Goal: Task Accomplishment & Management: Use online tool/utility

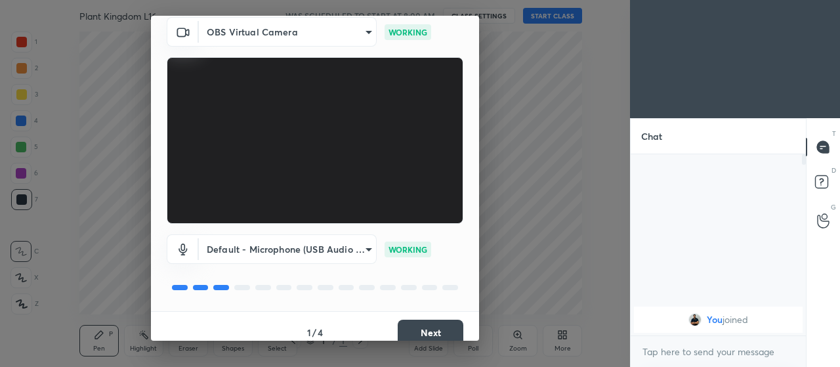
scroll to position [64, 0]
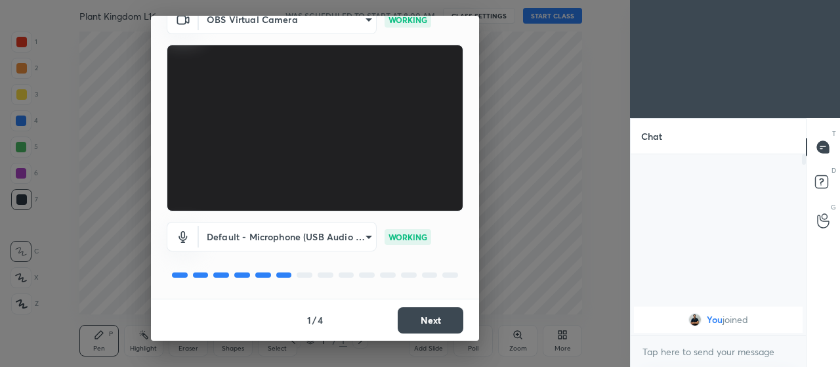
click at [407, 323] on button "Next" at bounding box center [430, 320] width 66 height 26
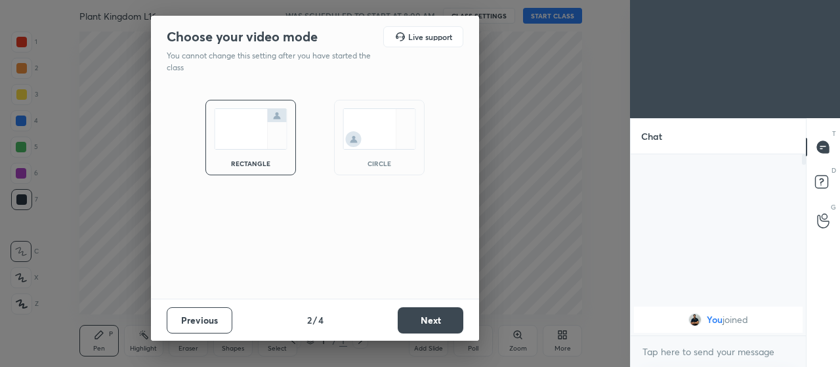
click at [414, 323] on button "Next" at bounding box center [430, 320] width 66 height 26
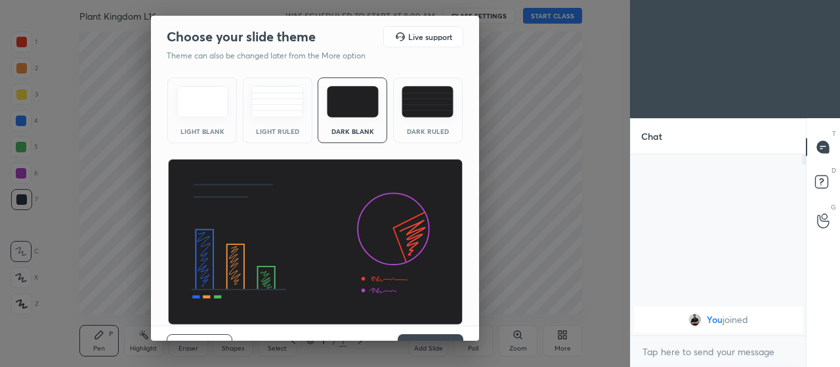
scroll to position [27, 0]
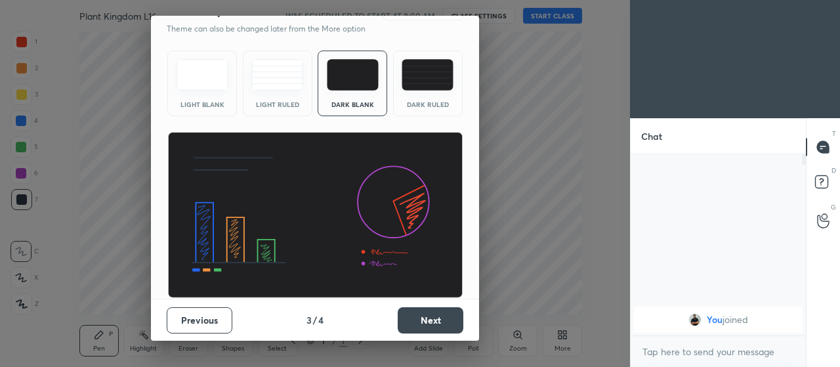
click at [411, 325] on button "Next" at bounding box center [430, 320] width 66 height 26
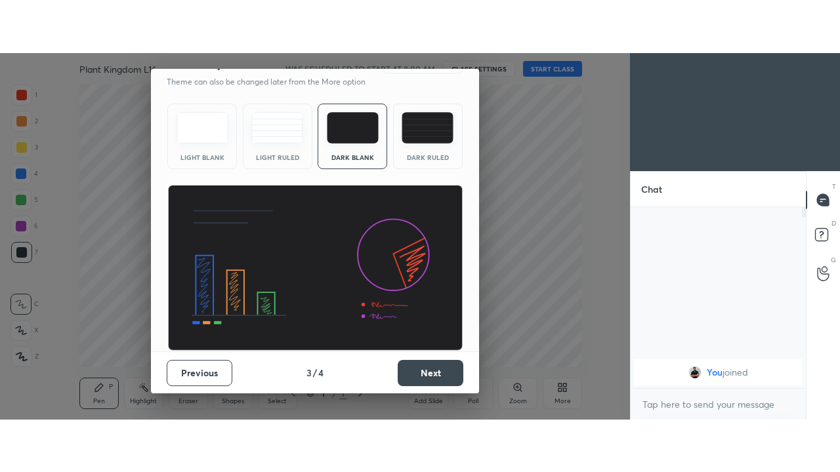
scroll to position [0, 0]
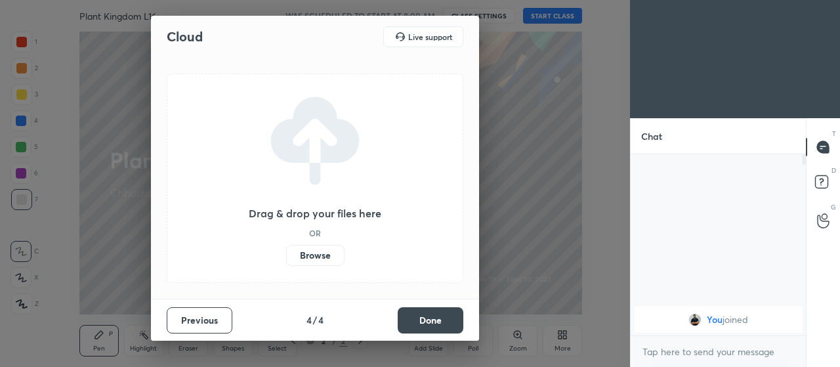
click at [304, 260] on label "Browse" at bounding box center [315, 255] width 58 height 21
click at [286, 260] on input "Browse" at bounding box center [286, 255] width 0 height 21
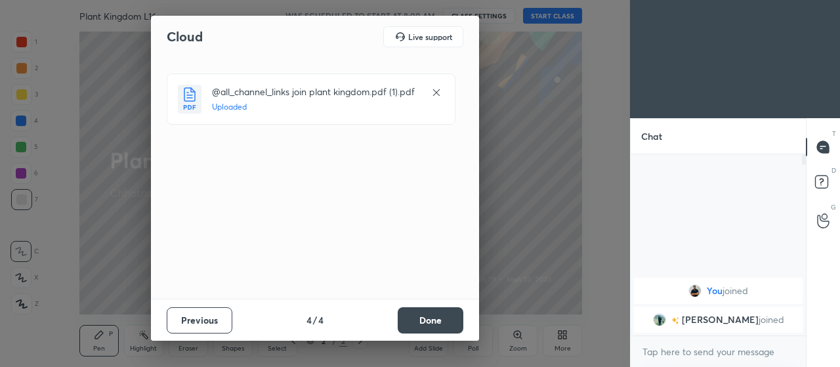
click at [414, 323] on button "Done" at bounding box center [430, 320] width 66 height 26
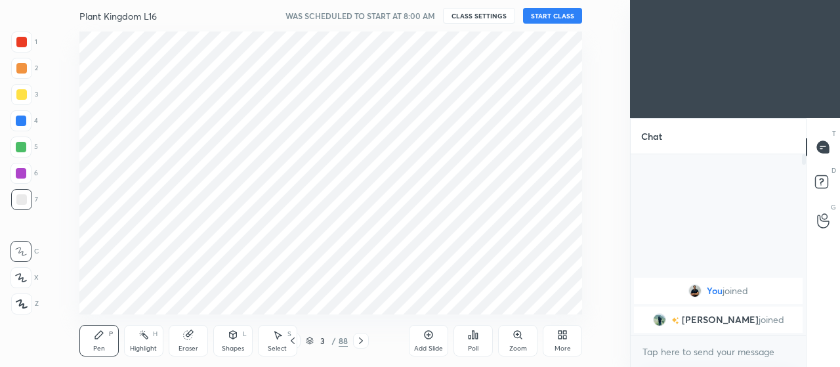
click at [561, 340] on div "More" at bounding box center [561, 340] width 39 height 31
click at [494, 243] on div "Dark Mode" at bounding box center [488, 239] width 52 height 31
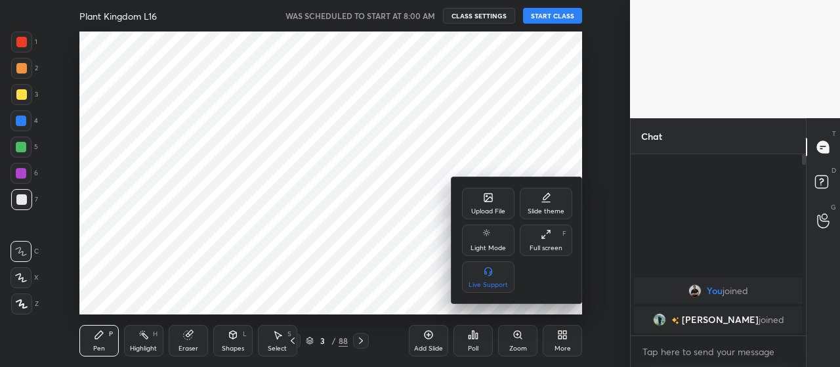
click at [545, 247] on div "Full screen" at bounding box center [545, 248] width 33 height 7
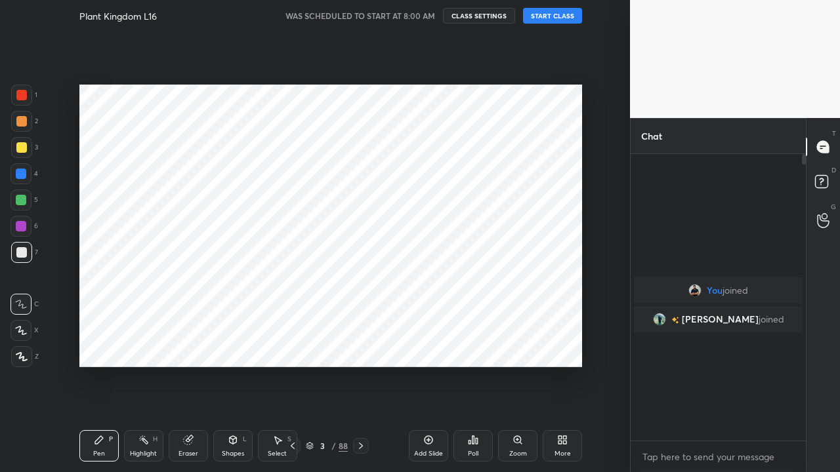
scroll to position [314, 171]
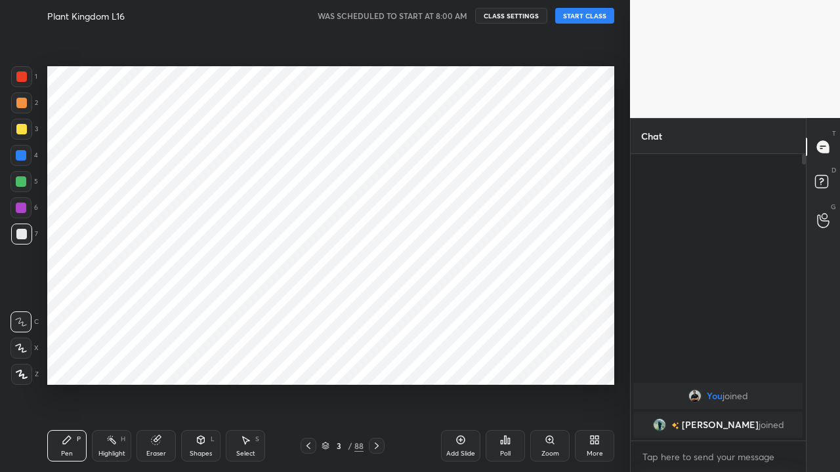
click at [578, 20] on button "START CLASS" at bounding box center [584, 16] width 59 height 16
click at [322, 366] on icon at bounding box center [325, 446] width 8 height 8
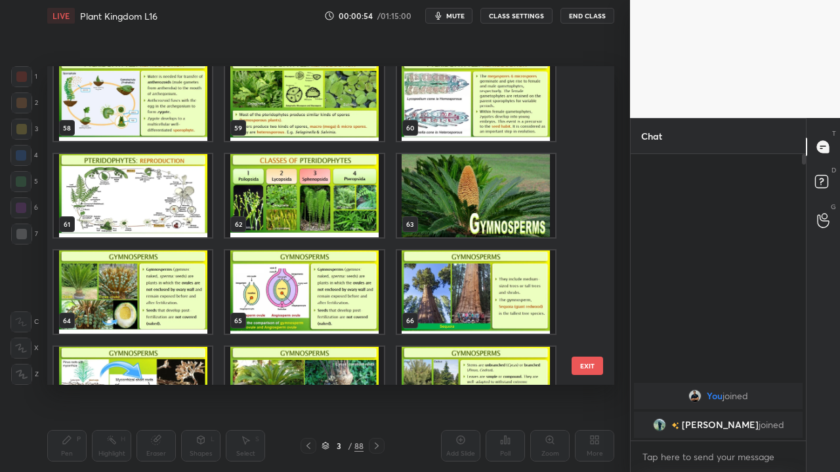
scroll to position [1857, 0]
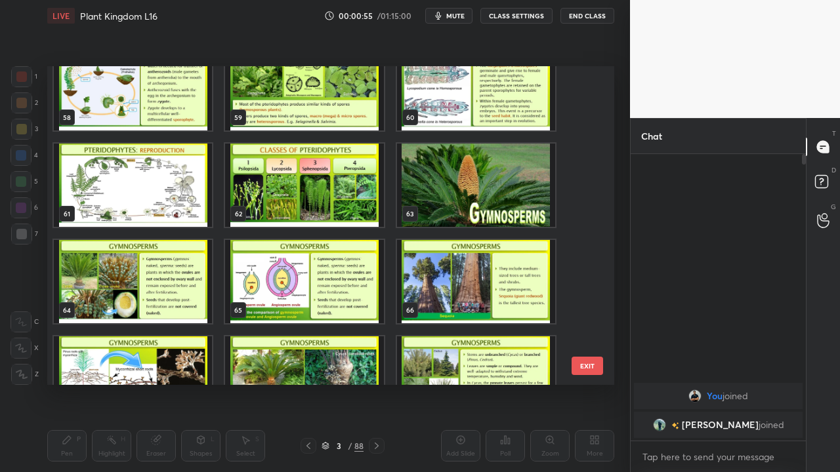
click at [435, 209] on img "grid" at bounding box center [476, 185] width 158 height 83
click at [436, 213] on img "grid" at bounding box center [476, 185] width 158 height 83
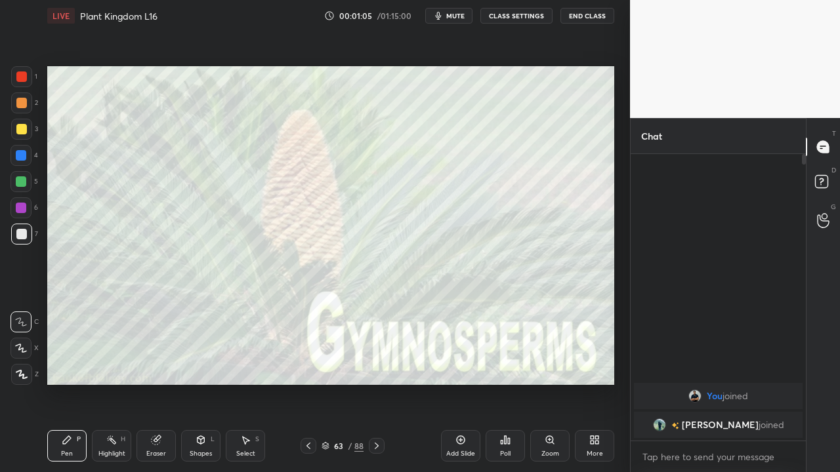
click at [308, 366] on icon at bounding box center [308, 446] width 10 height 10
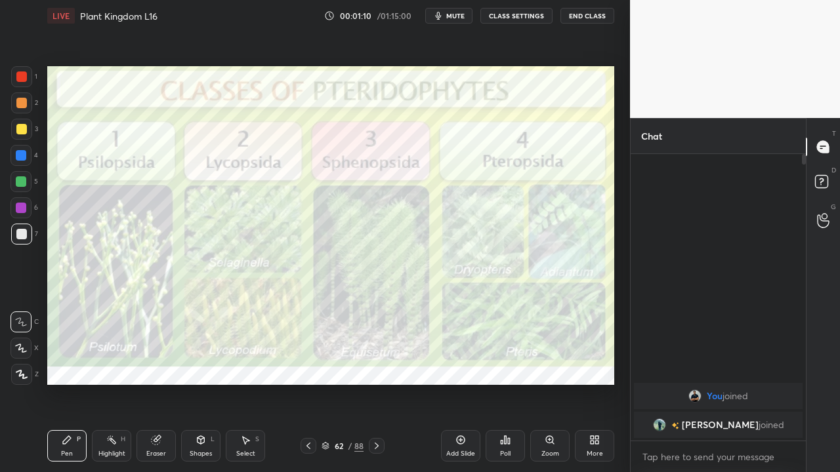
click at [376, 366] on icon at bounding box center [376, 446] width 10 height 10
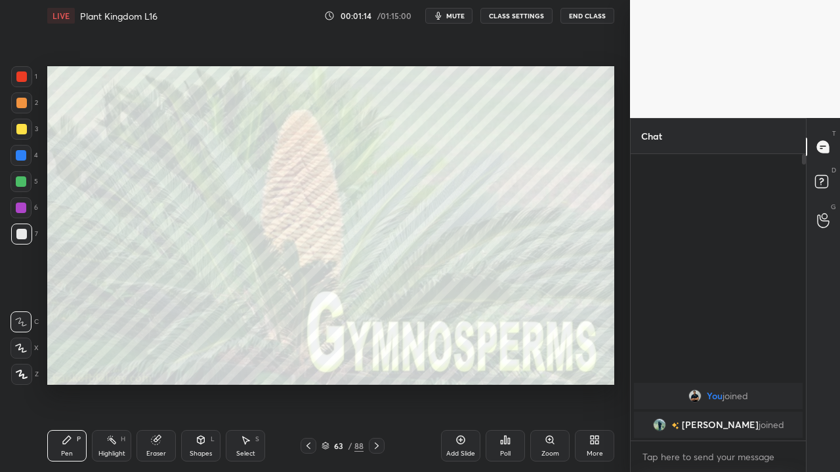
click at [376, 366] on icon at bounding box center [376, 446] width 10 height 10
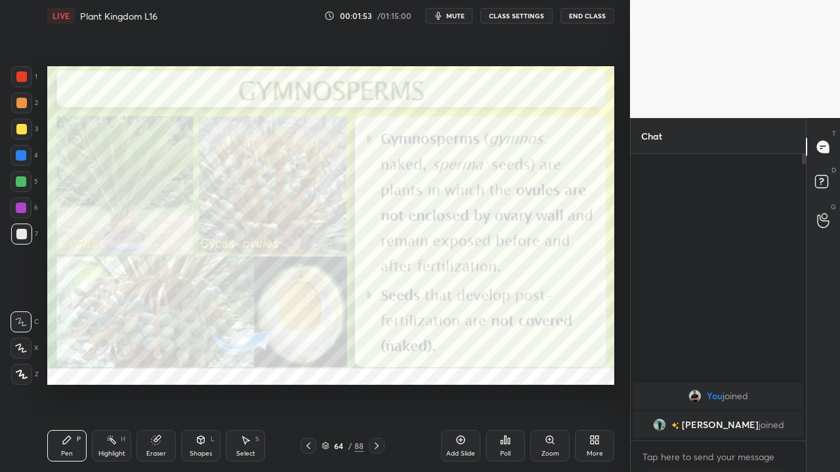
click at [462, 366] on div "Add Slide" at bounding box center [460, 445] width 39 height 31
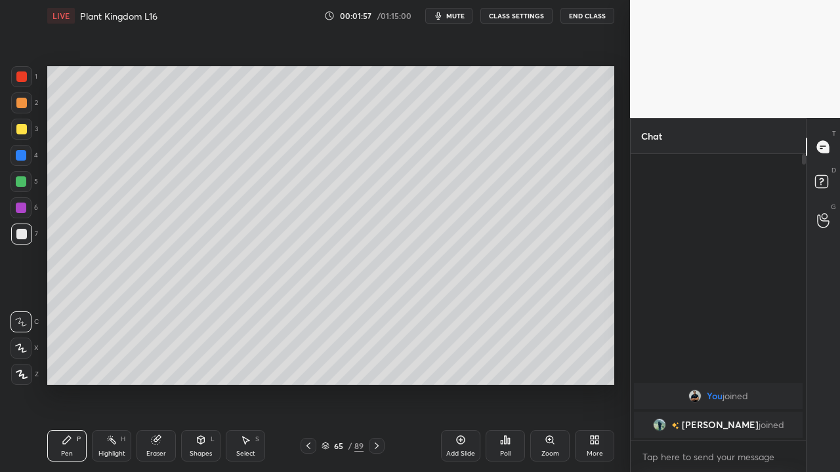
click at [23, 366] on icon at bounding box center [21, 375] width 10 height 8
click at [308, 366] on icon at bounding box center [308, 446] width 10 height 10
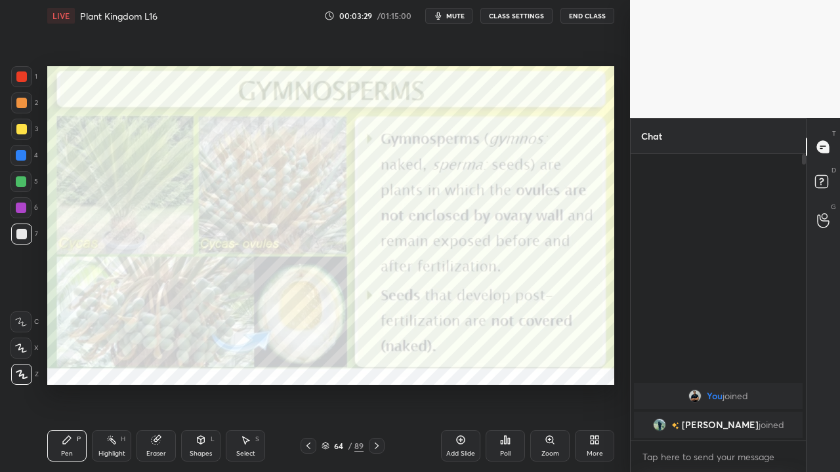
click at [14, 158] on div at bounding box center [20, 155] width 21 height 21
click at [308, 366] on icon at bounding box center [308, 446] width 10 height 10
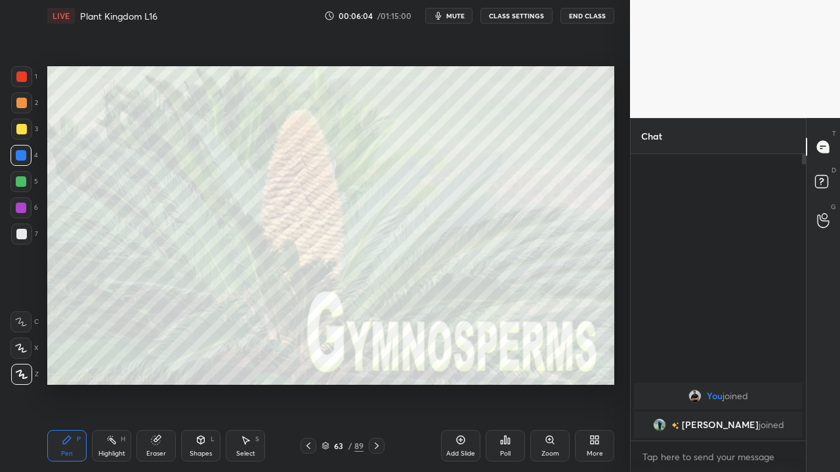
click at [376, 366] on icon at bounding box center [376, 446] width 10 height 10
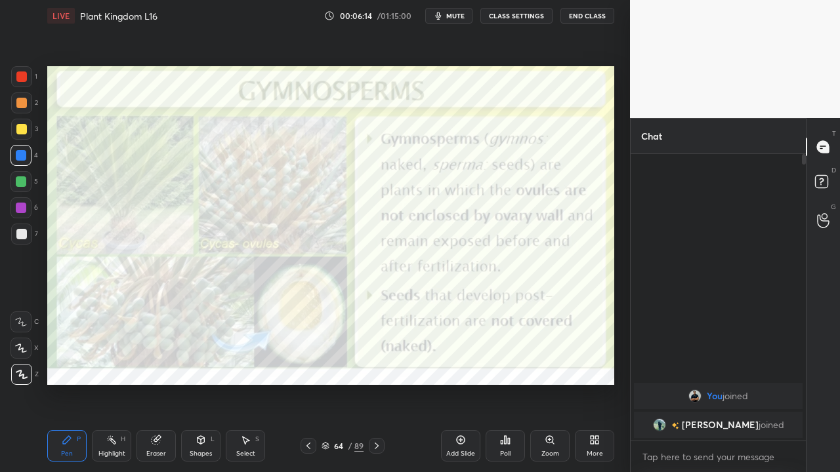
click at [376, 366] on icon at bounding box center [376, 446] width 10 height 10
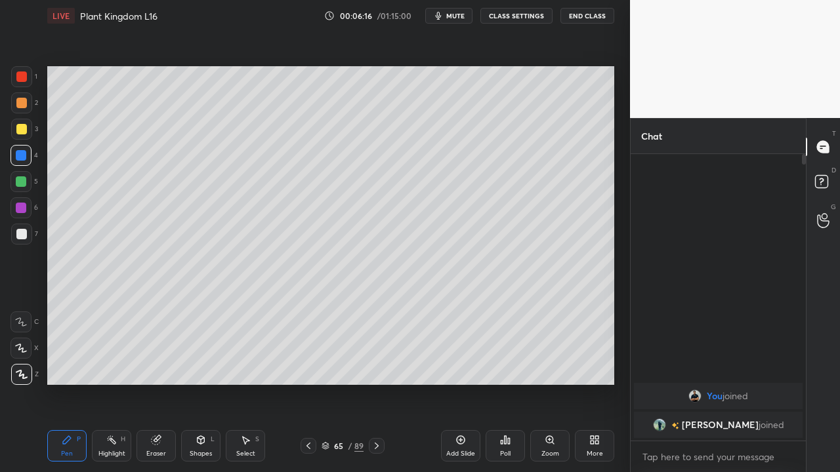
click at [375, 366] on icon at bounding box center [376, 446] width 10 height 10
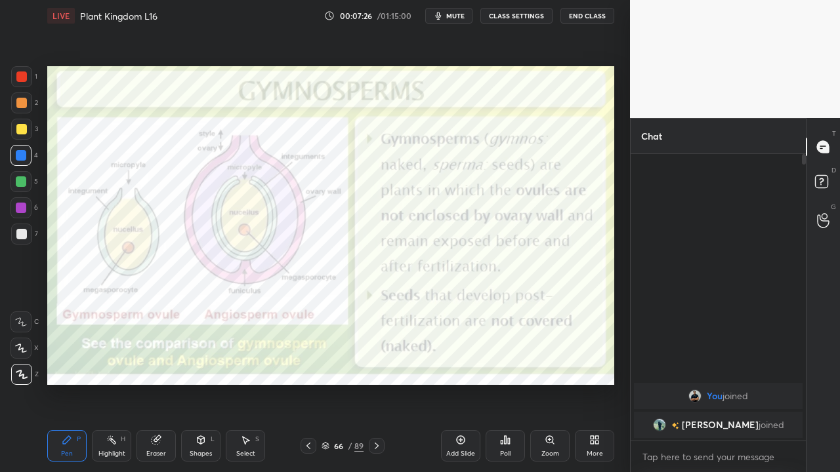
click at [376, 366] on icon at bounding box center [376, 446] width 10 height 10
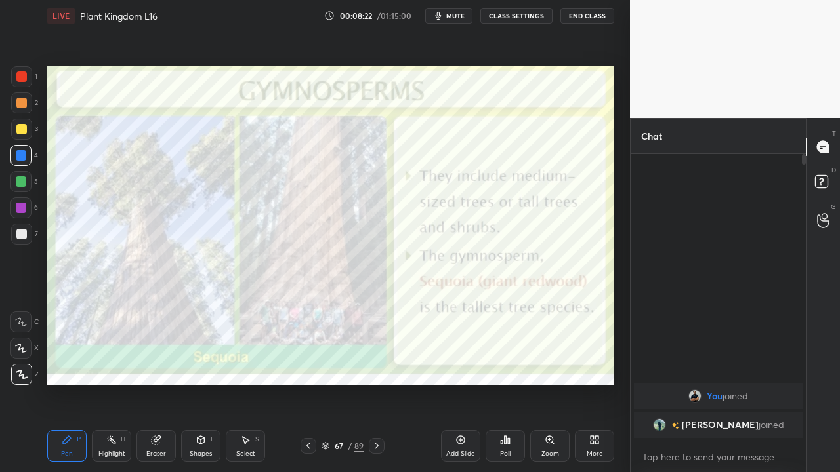
click at [376, 366] on icon at bounding box center [376, 446] width 10 height 10
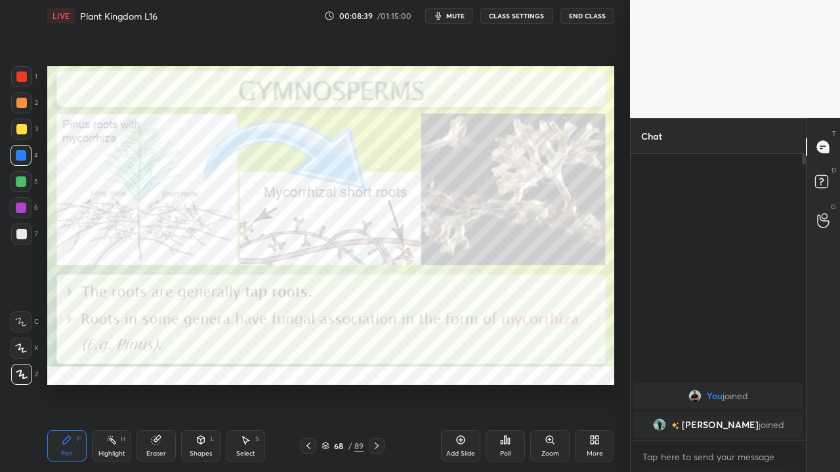
click at [464, 366] on div "Add Slide" at bounding box center [460, 445] width 39 height 31
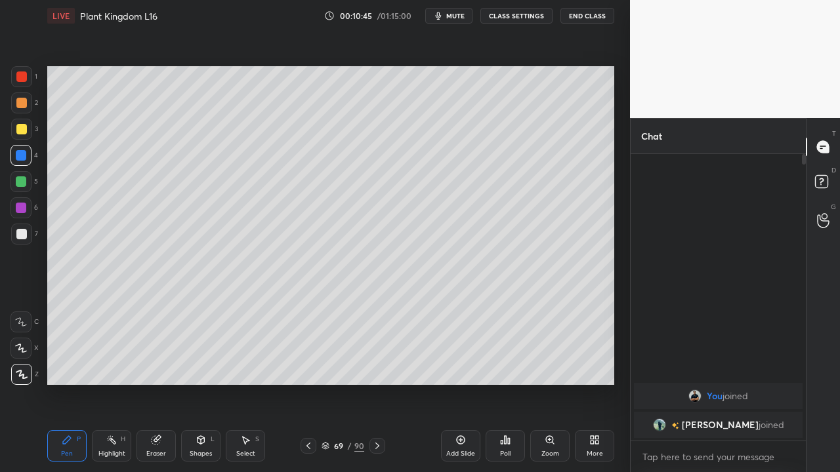
click at [144, 366] on div "Eraser" at bounding box center [155, 445] width 39 height 31
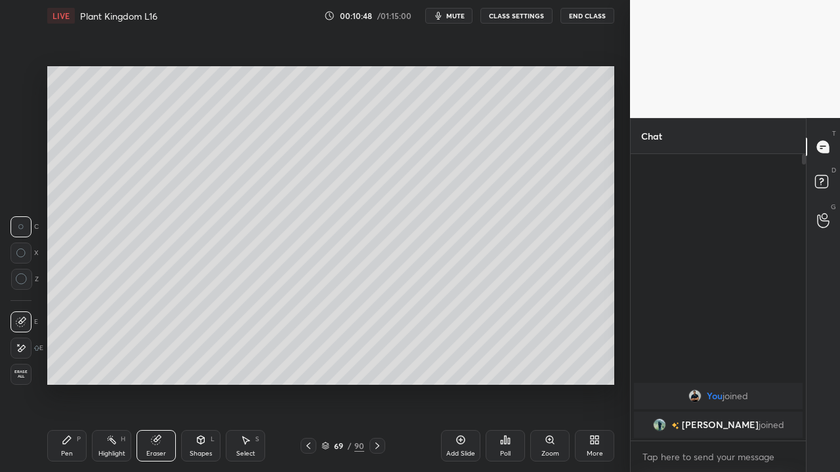
click at [71, 366] on div "Pen" at bounding box center [67, 454] width 12 height 7
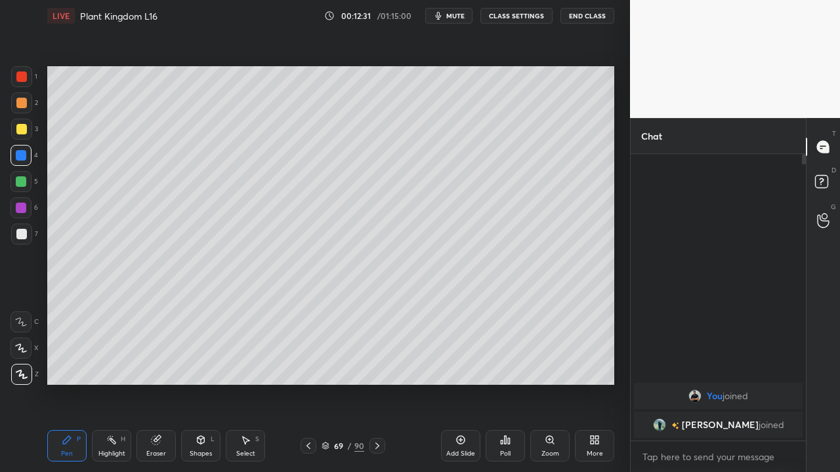
click at [308, 366] on icon at bounding box center [308, 446] width 10 height 10
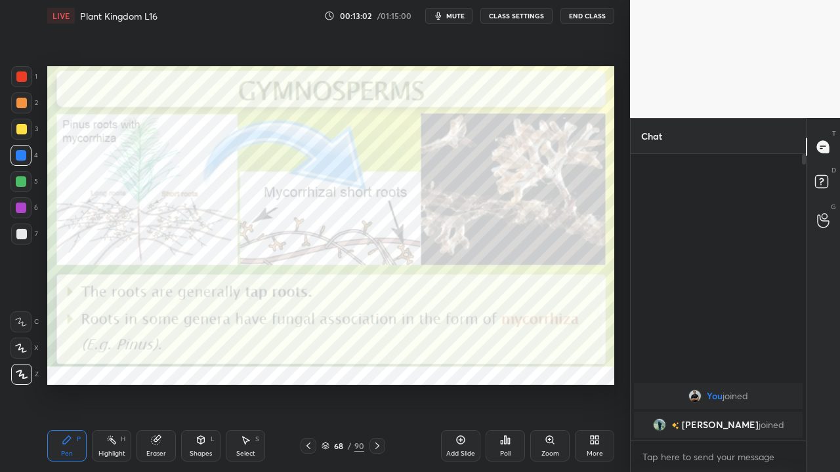
click at [376, 366] on icon at bounding box center [377, 446] width 10 height 10
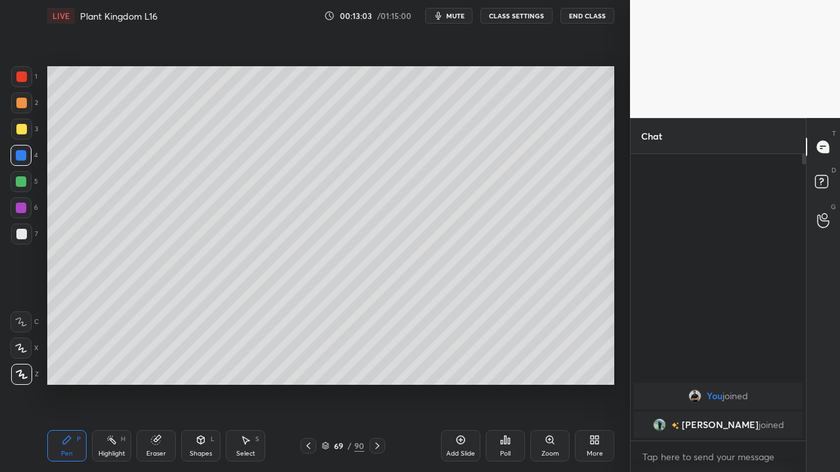
click at [376, 366] on icon at bounding box center [377, 446] width 10 height 10
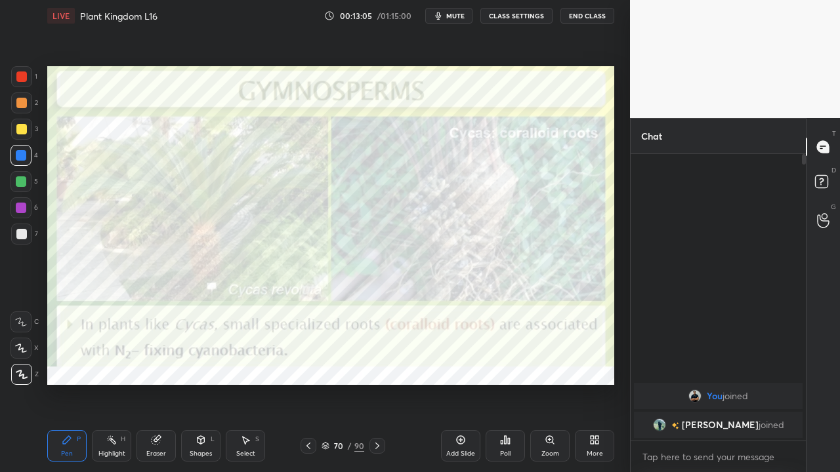
click at [376, 366] on icon at bounding box center [377, 446] width 4 height 7
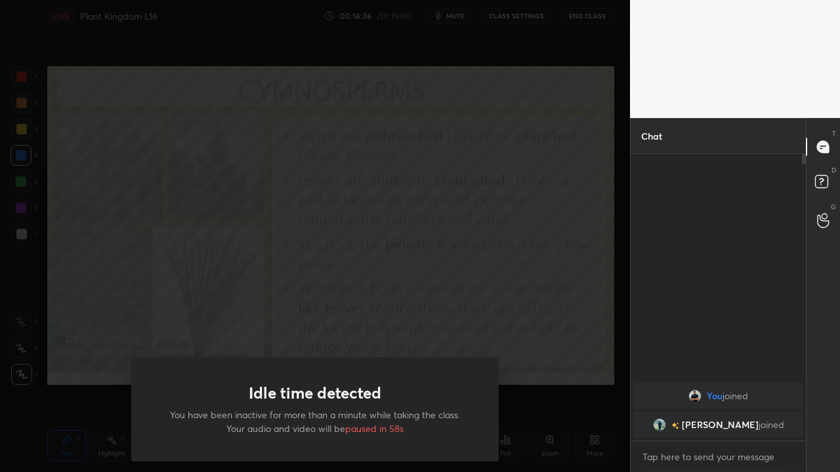
click at [68, 325] on div "Idle time detected You have been inactive for more than a minute while taking t…" at bounding box center [315, 236] width 630 height 472
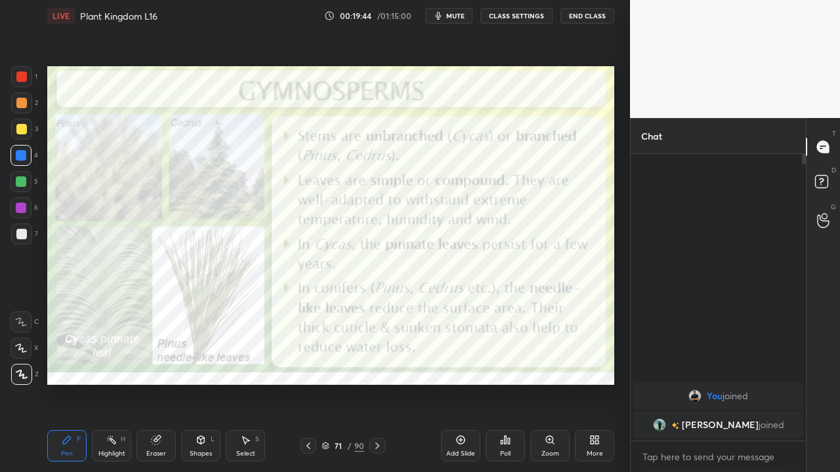
click at [308, 366] on icon at bounding box center [308, 446] width 10 height 10
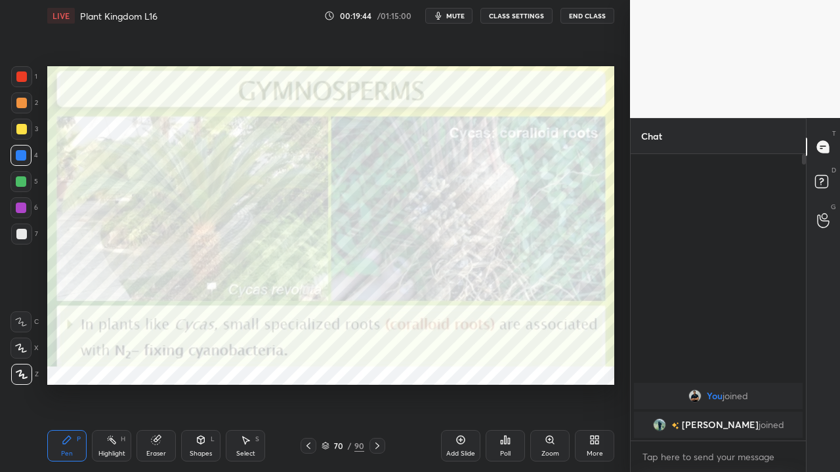
click at [308, 366] on icon at bounding box center [308, 446] width 10 height 10
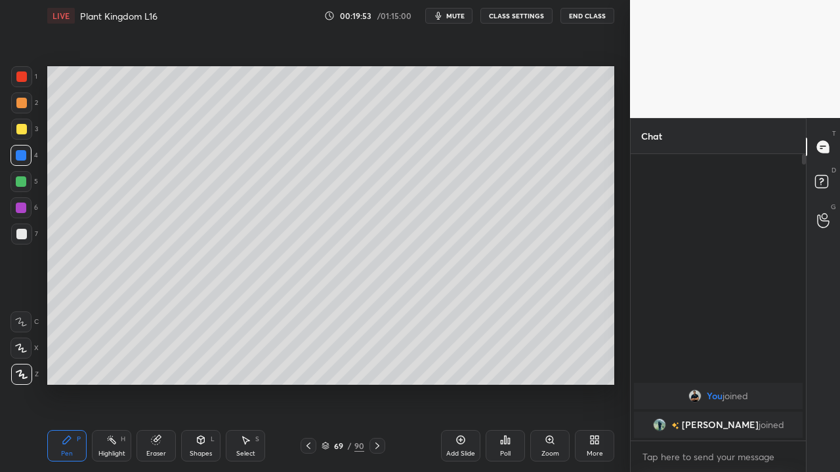
click at [309, 366] on icon at bounding box center [308, 446] width 10 height 10
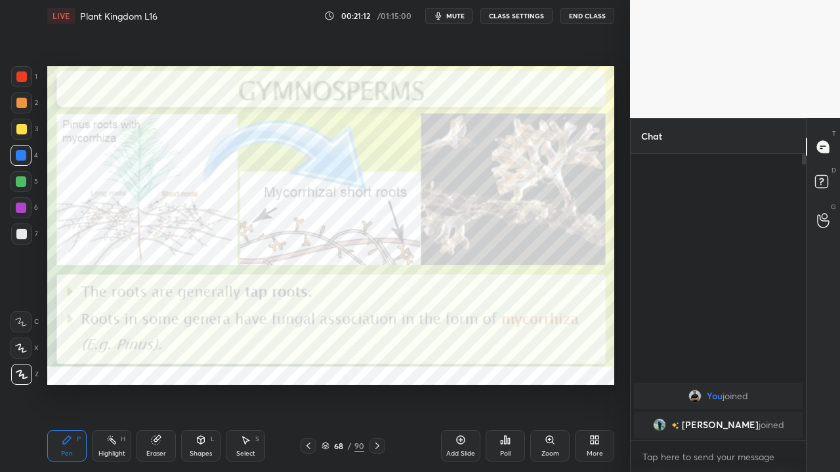
click at [376, 366] on icon at bounding box center [377, 446] width 10 height 10
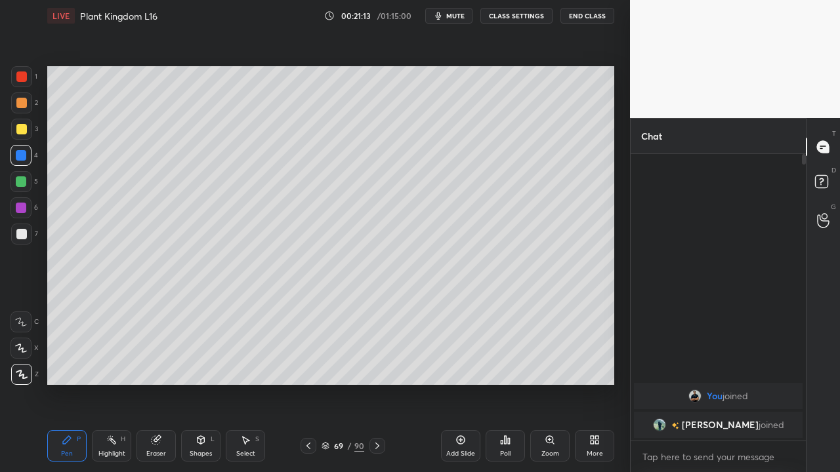
click at [376, 366] on icon at bounding box center [377, 446] width 10 height 10
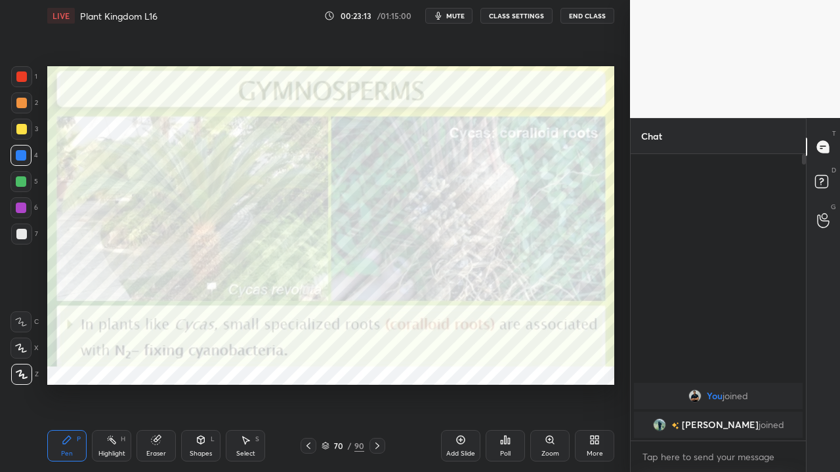
click at [376, 366] on icon at bounding box center [377, 446] width 10 height 10
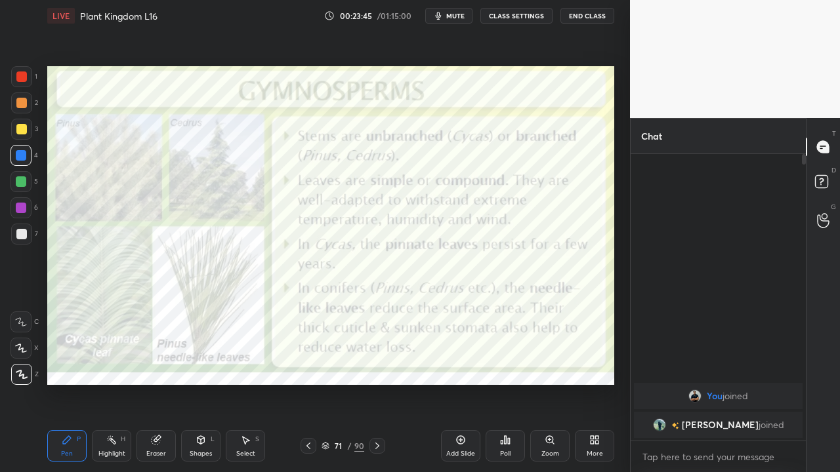
click at [308, 366] on icon at bounding box center [308, 446] width 10 height 10
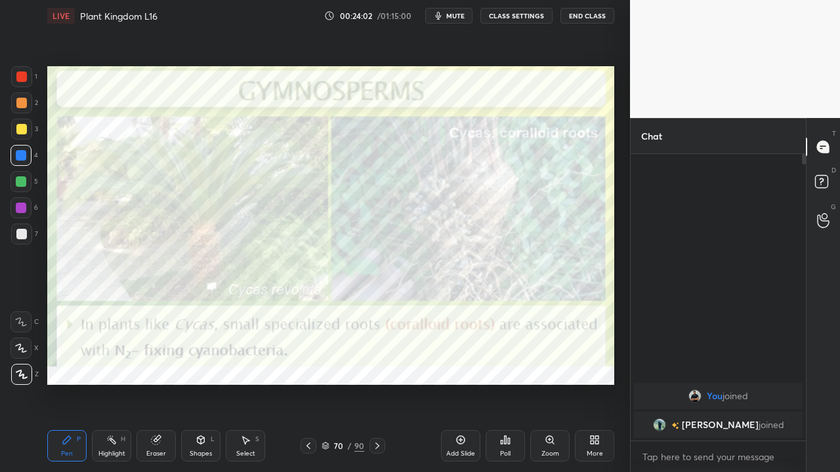
click at [160, 366] on icon at bounding box center [156, 440] width 10 height 10
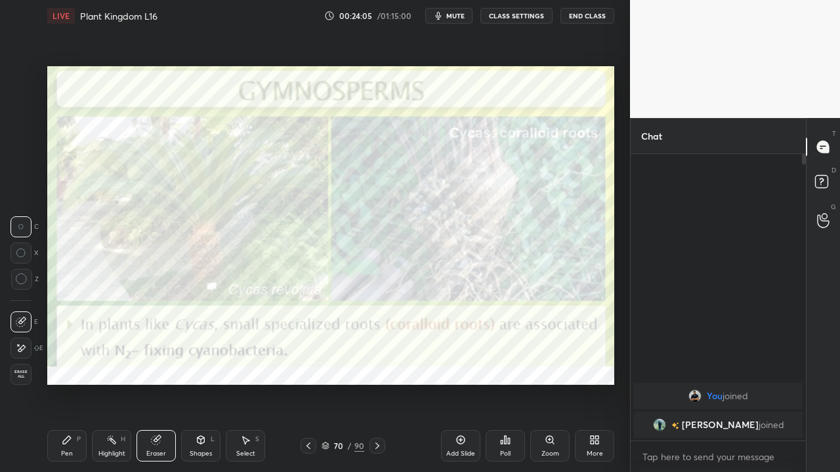
click at [69, 366] on div "Pen P" at bounding box center [66, 445] width 39 height 31
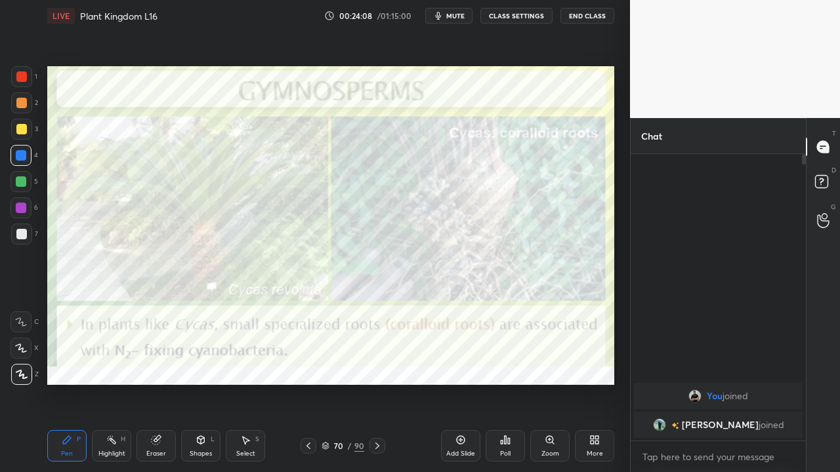
click at [376, 366] on icon at bounding box center [377, 446] width 10 height 10
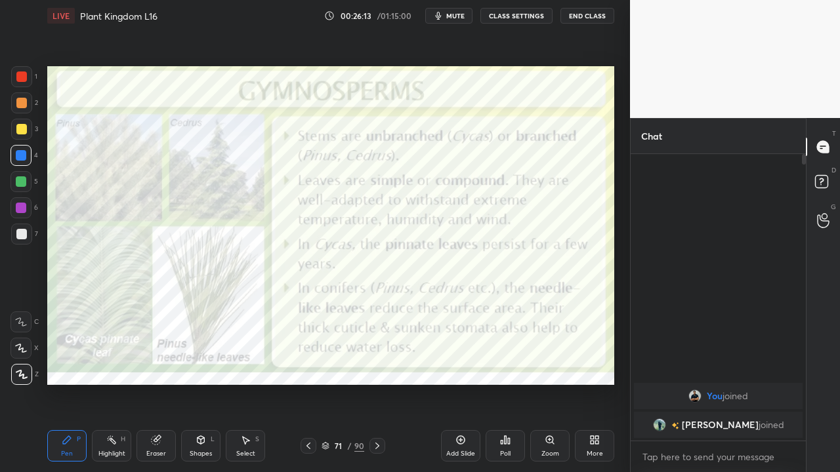
click at [456, 366] on icon at bounding box center [460, 440] width 10 height 10
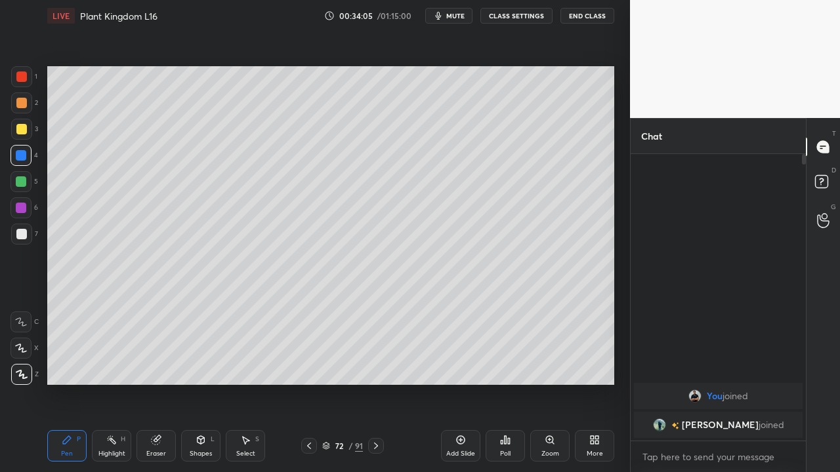
click at [310, 366] on icon at bounding box center [309, 446] width 10 height 10
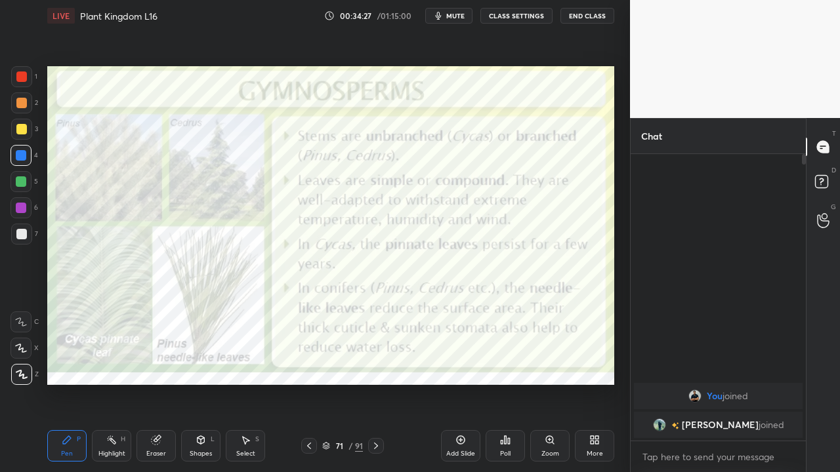
click at [460, 366] on div "Add Slide" at bounding box center [460, 445] width 39 height 31
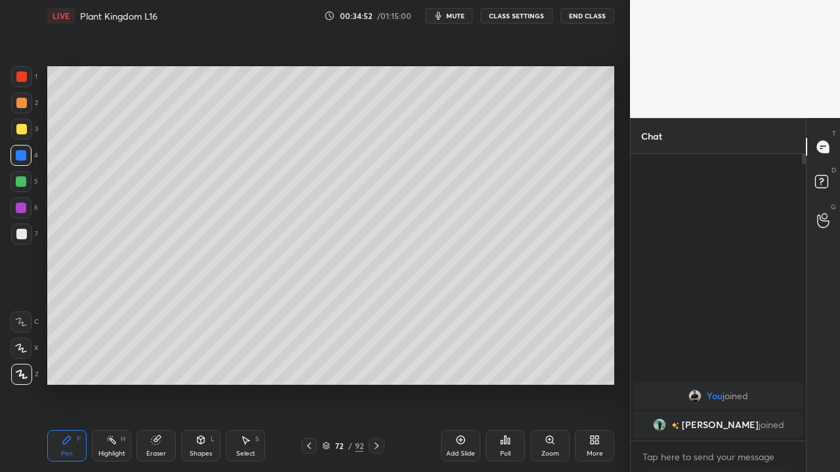
click at [19, 129] on div at bounding box center [21, 129] width 10 height 10
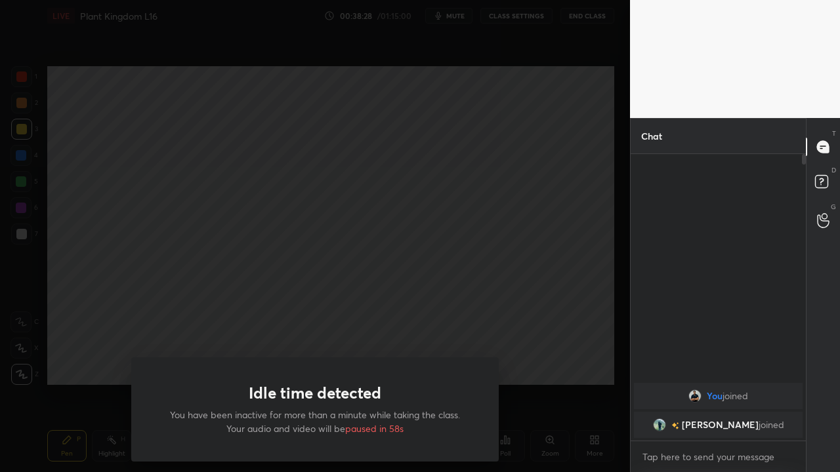
click at [132, 289] on div "Idle time detected You have been inactive for more than a minute while taking t…" at bounding box center [315, 236] width 630 height 472
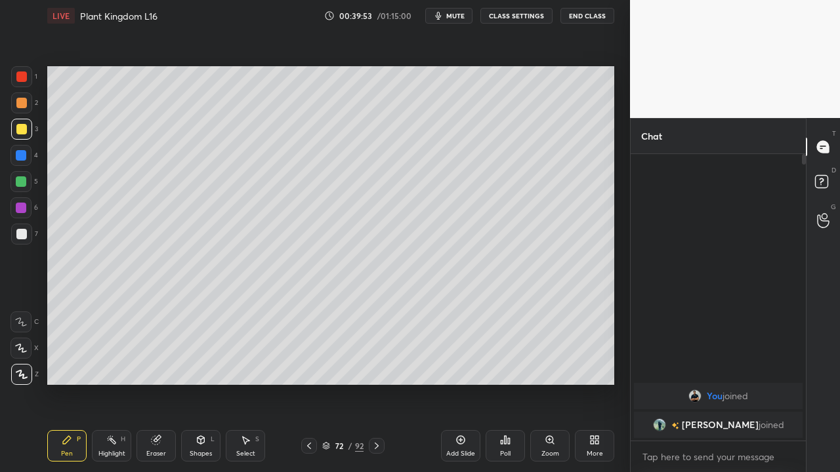
click at [310, 366] on icon at bounding box center [309, 446] width 10 height 10
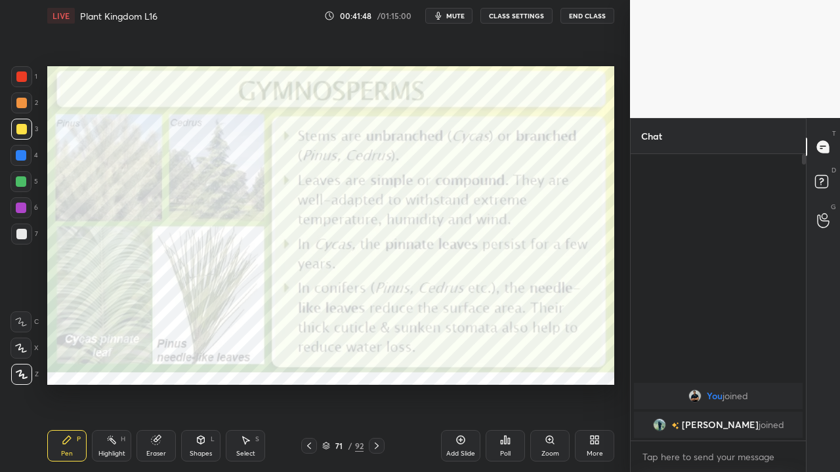
click at [376, 366] on icon at bounding box center [376, 446] width 10 height 10
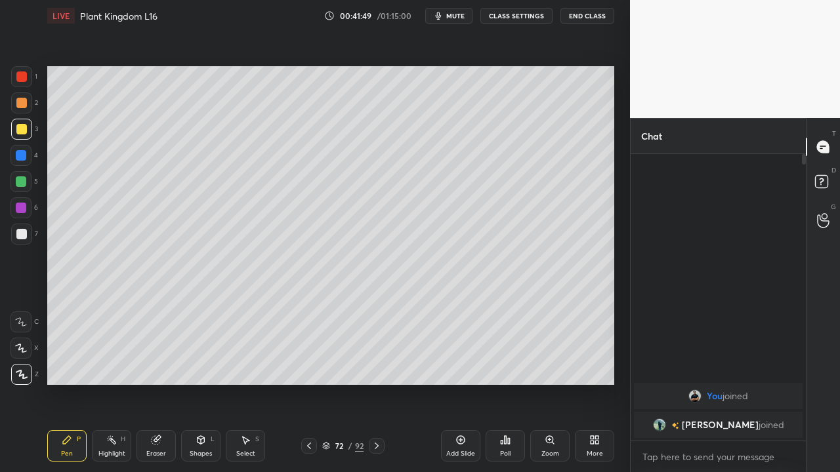
click at [376, 366] on icon at bounding box center [376, 446] width 10 height 10
click at [377, 366] on icon at bounding box center [376, 446] width 10 height 10
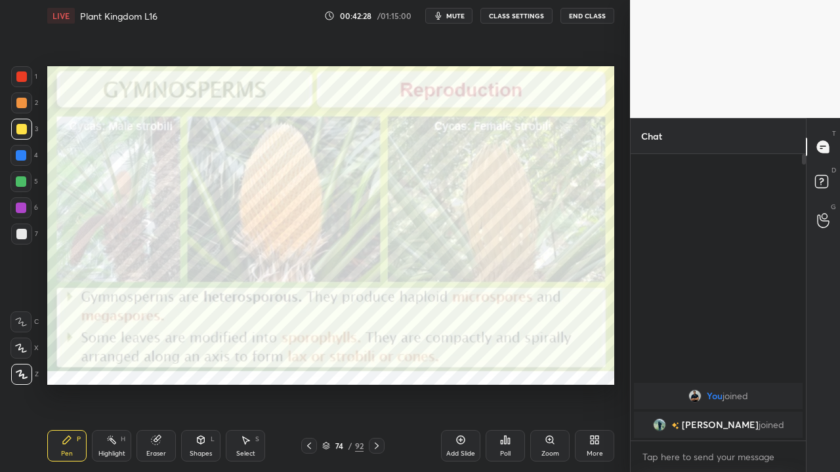
click at [306, 366] on icon at bounding box center [309, 446] width 10 height 10
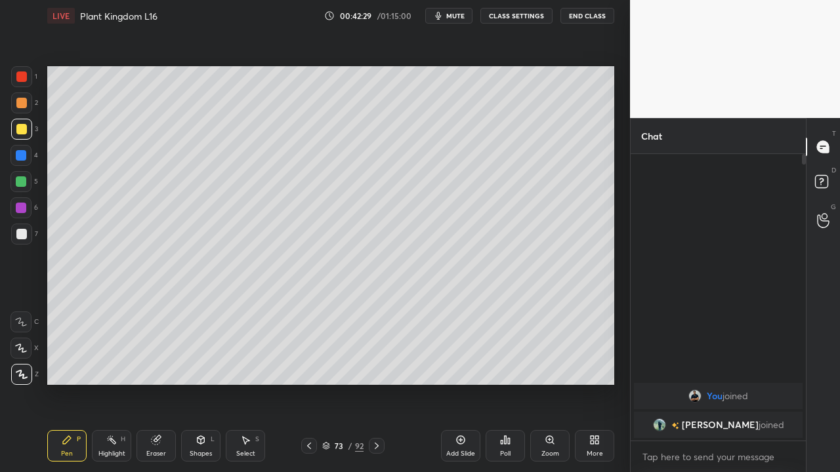
click at [314, 366] on div at bounding box center [309, 446] width 16 height 16
click at [308, 366] on icon at bounding box center [309, 446] width 10 height 10
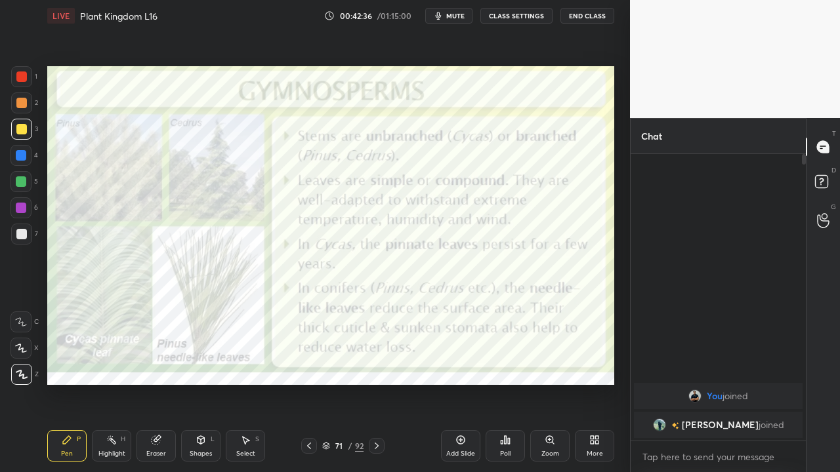
click at [307, 366] on icon at bounding box center [309, 446] width 4 height 7
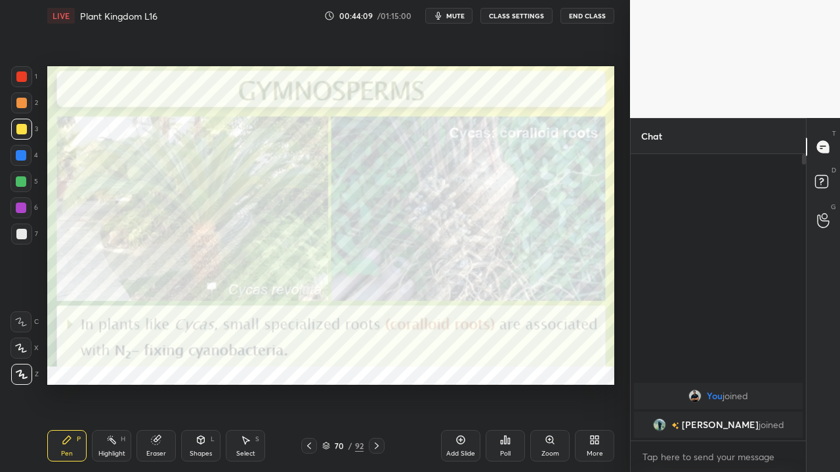
click at [375, 366] on icon at bounding box center [376, 446] width 10 height 10
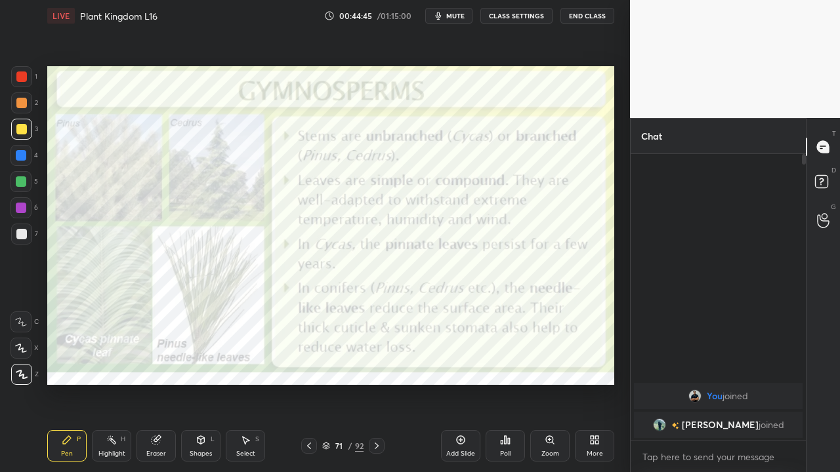
click at [310, 366] on icon at bounding box center [309, 446] width 10 height 10
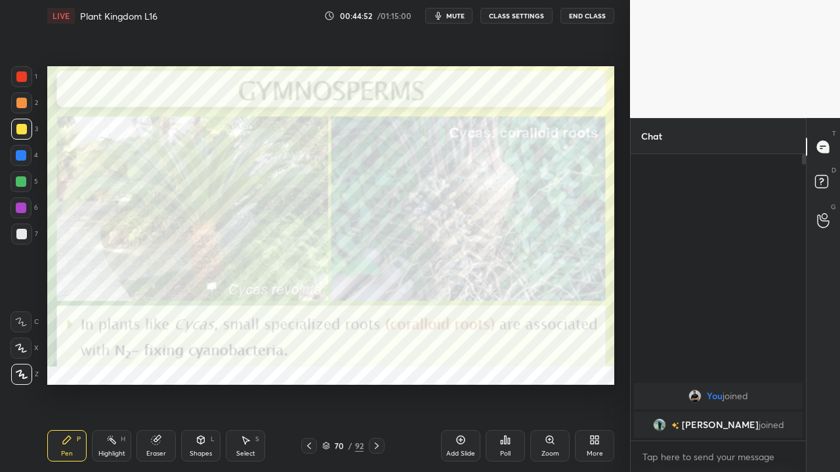
click at [376, 366] on icon at bounding box center [376, 446] width 10 height 10
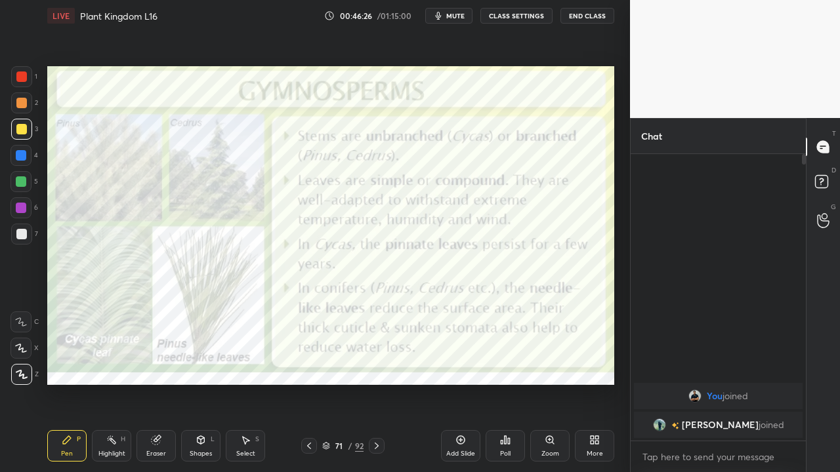
click at [376, 366] on icon at bounding box center [377, 446] width 4 height 7
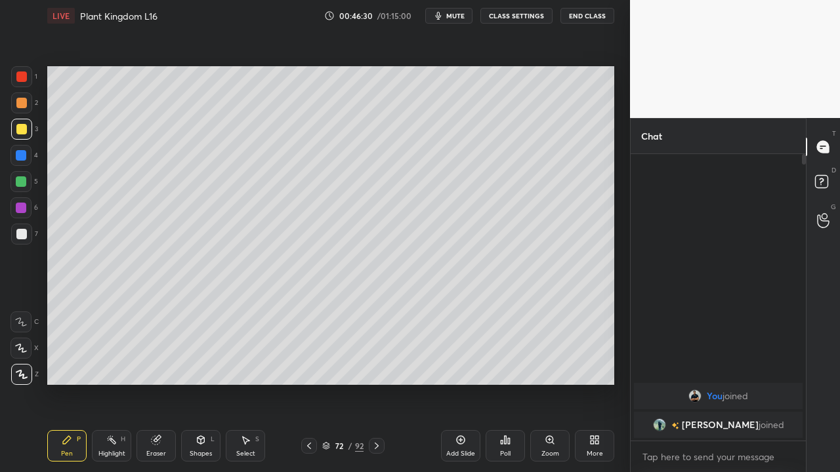
click at [375, 366] on icon at bounding box center [377, 446] width 4 height 7
click at [376, 366] on icon at bounding box center [376, 446] width 10 height 10
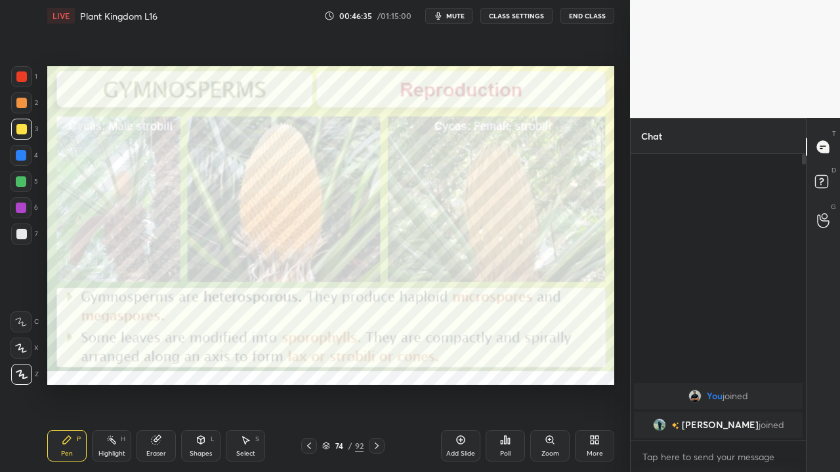
click at [308, 366] on icon at bounding box center [309, 446] width 10 height 10
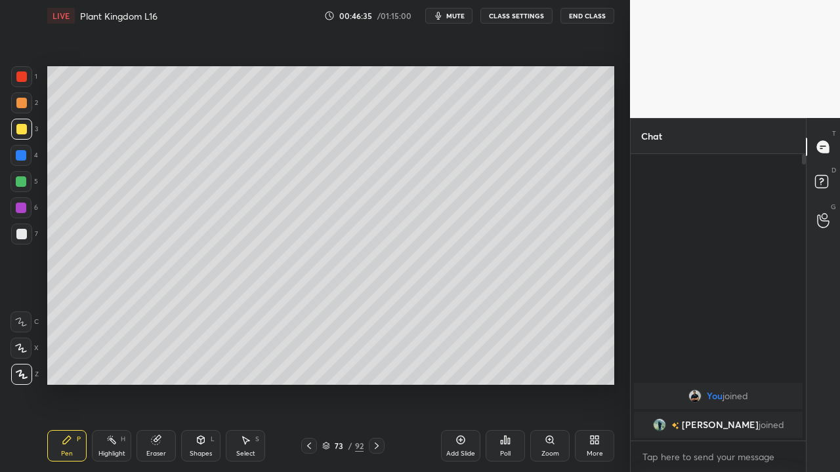
click at [306, 366] on icon at bounding box center [309, 446] width 10 height 10
click at [308, 366] on icon at bounding box center [309, 446] width 10 height 10
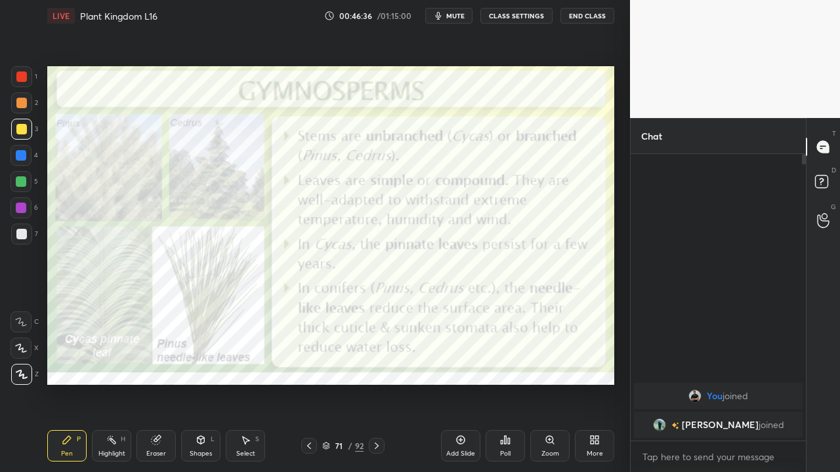
click at [308, 366] on icon at bounding box center [309, 446] width 10 height 10
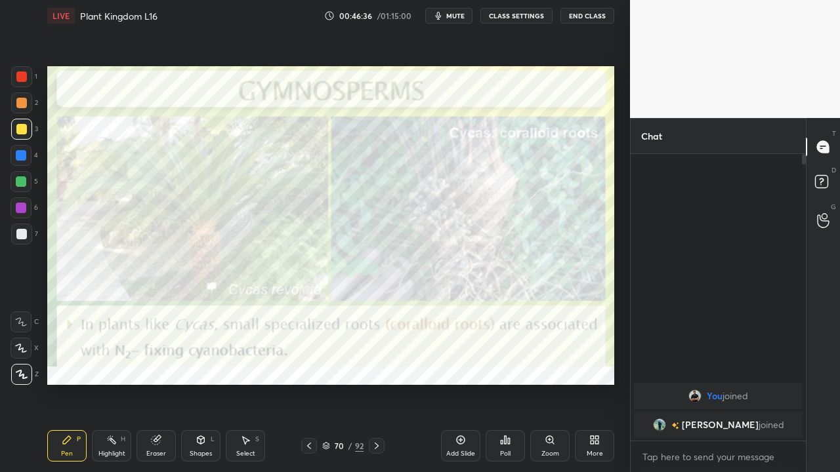
click at [310, 366] on icon at bounding box center [309, 446] width 10 height 10
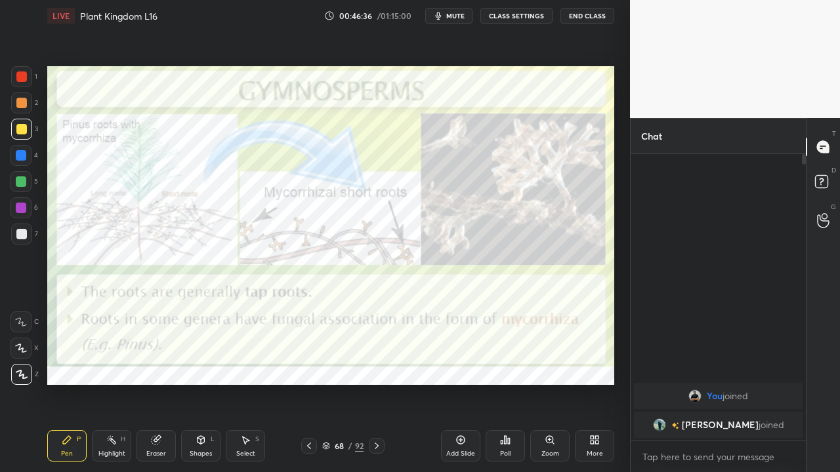
click at [308, 366] on icon at bounding box center [309, 446] width 10 height 10
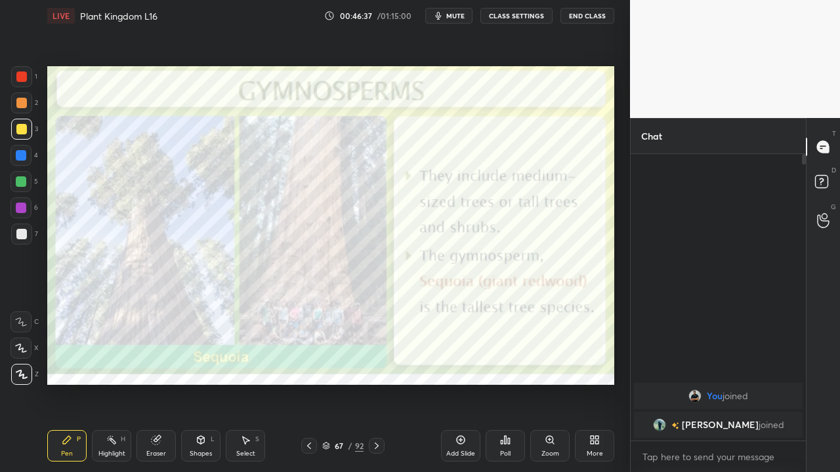
click at [308, 366] on icon at bounding box center [309, 446] width 4 height 7
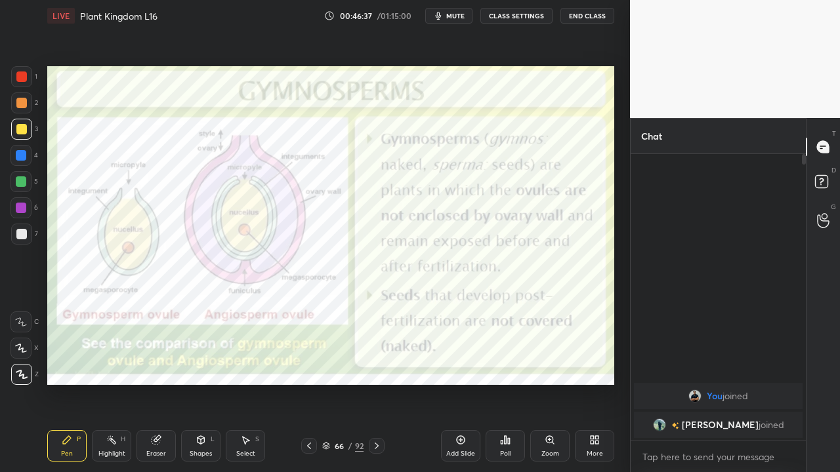
click at [307, 366] on icon at bounding box center [309, 446] width 4 height 7
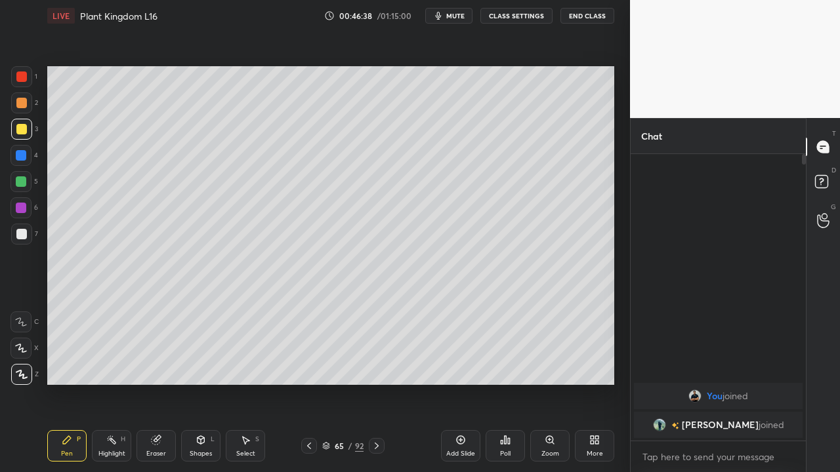
click at [308, 366] on icon at bounding box center [309, 446] width 10 height 10
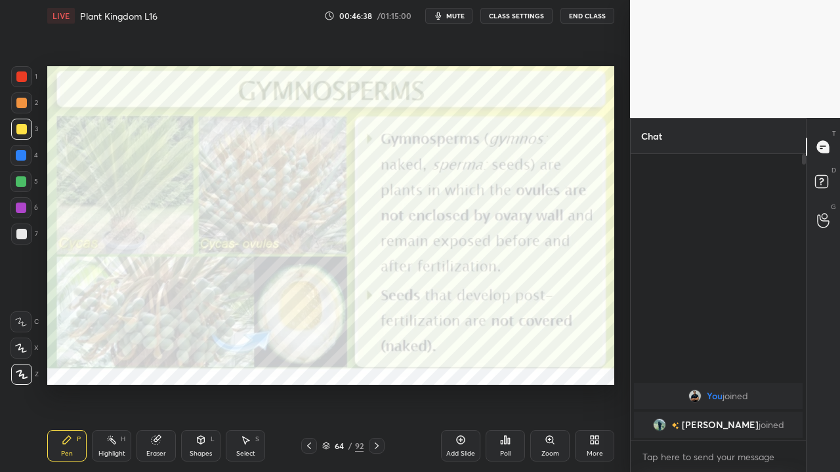
click at [307, 366] on icon at bounding box center [309, 446] width 4 height 7
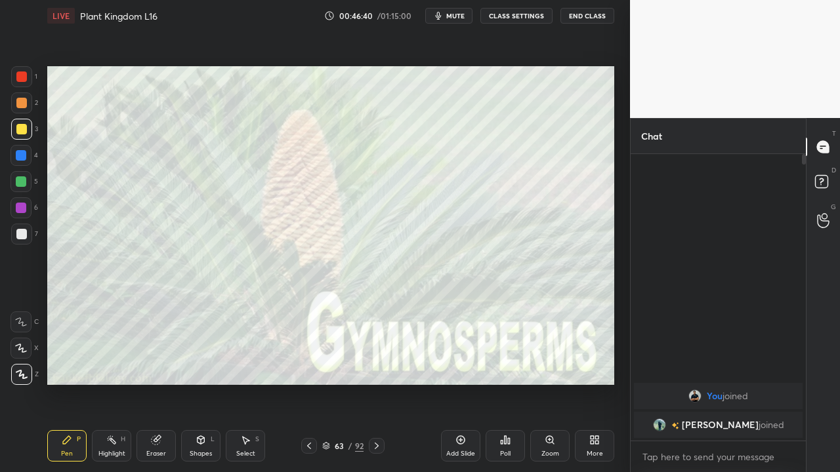
click at [375, 366] on icon at bounding box center [377, 446] width 4 height 7
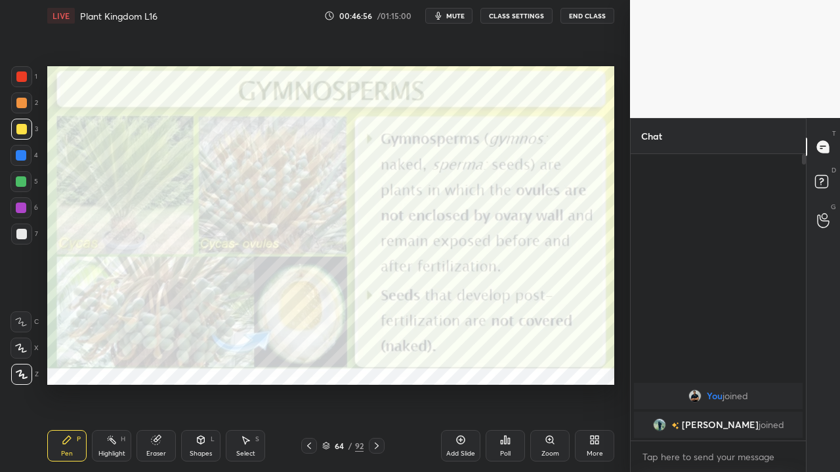
click at [308, 366] on icon at bounding box center [309, 446] width 10 height 10
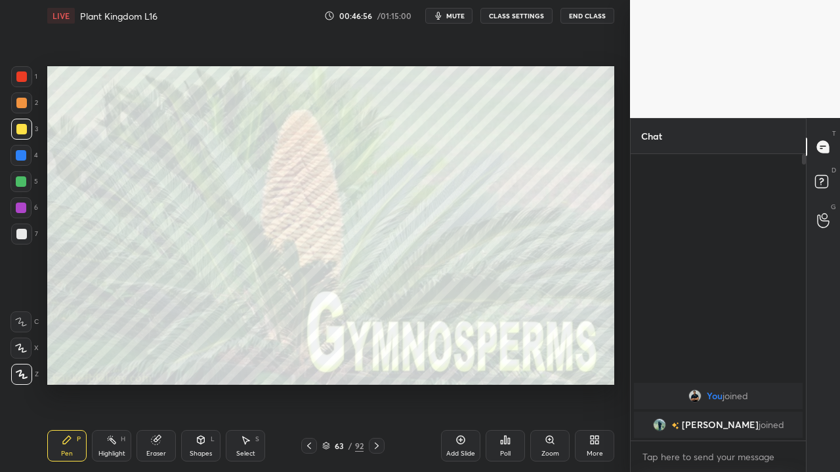
click at [308, 366] on icon at bounding box center [309, 446] width 10 height 10
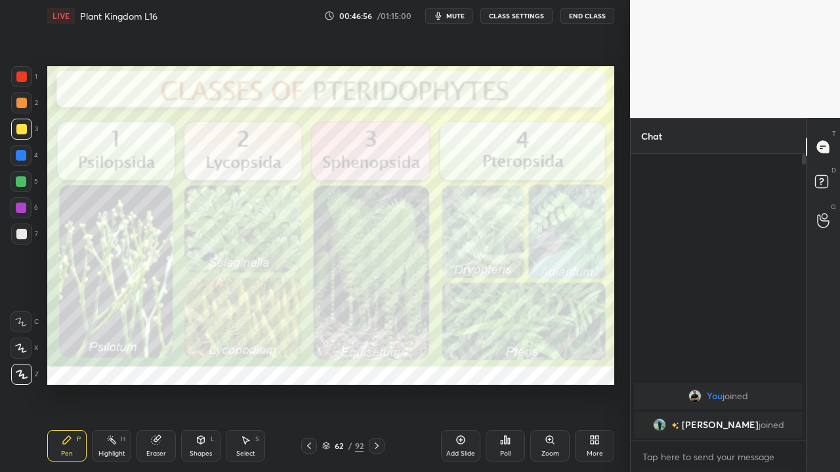
click at [308, 366] on icon at bounding box center [309, 446] width 10 height 10
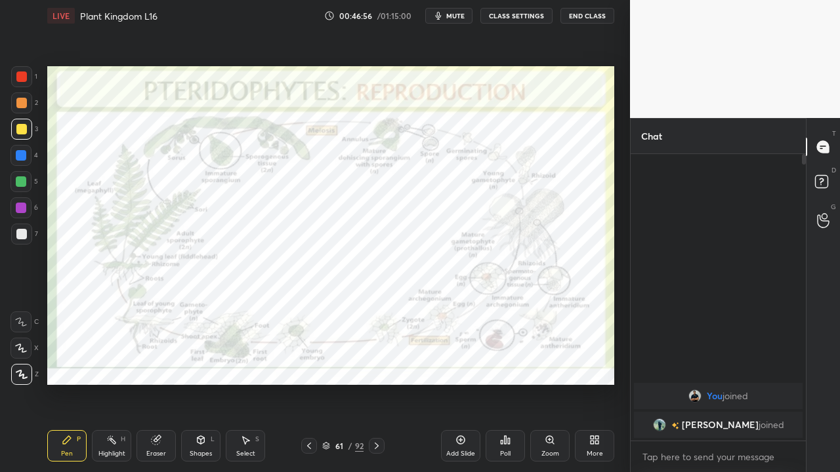
click at [308, 366] on icon at bounding box center [309, 446] width 10 height 10
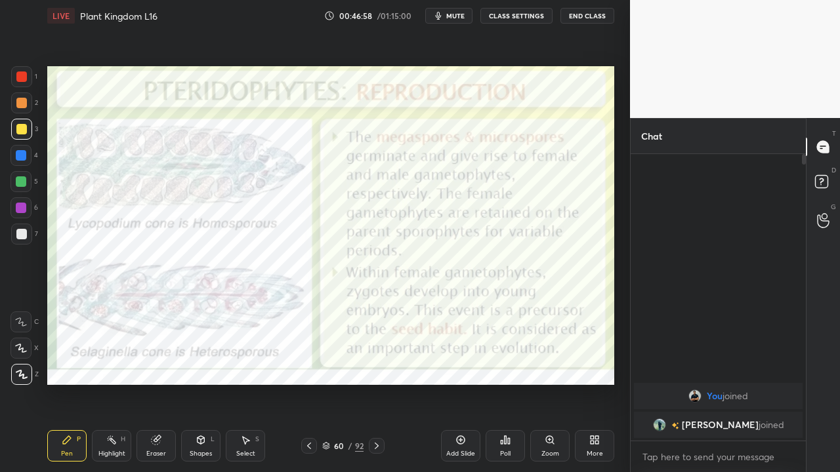
click at [306, 366] on icon at bounding box center [309, 446] width 10 height 10
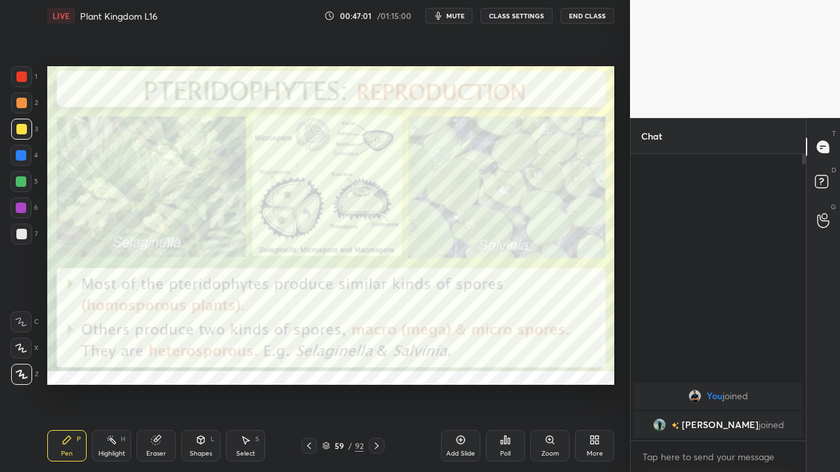
click at [376, 366] on icon at bounding box center [376, 446] width 10 height 10
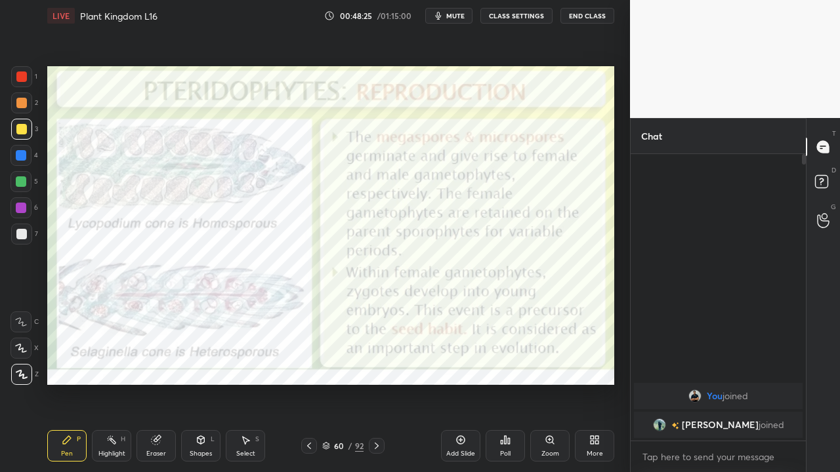
click at [308, 366] on icon at bounding box center [309, 446] width 10 height 10
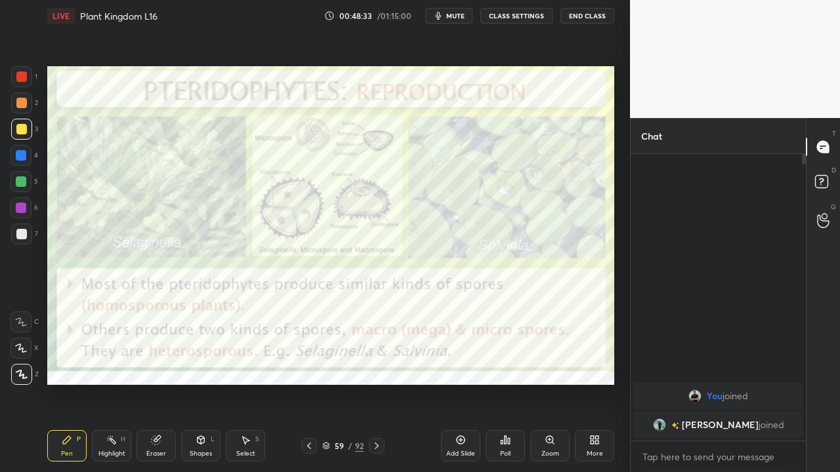
click at [309, 366] on icon at bounding box center [309, 446] width 10 height 10
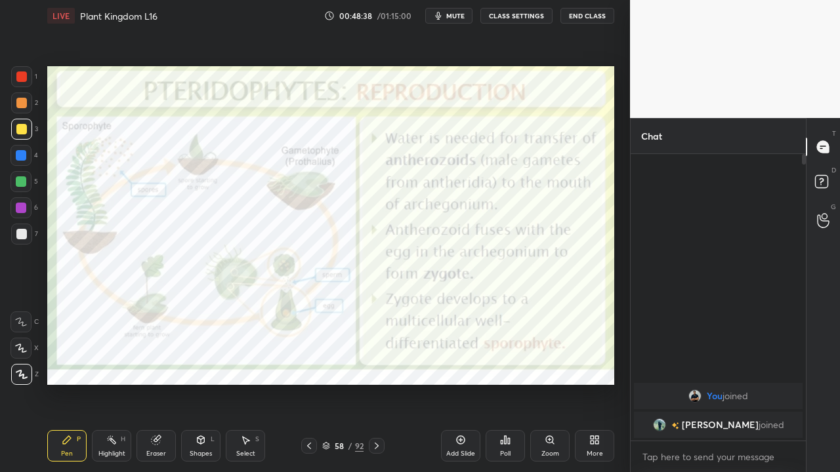
click at [378, 366] on icon at bounding box center [376, 446] width 10 height 10
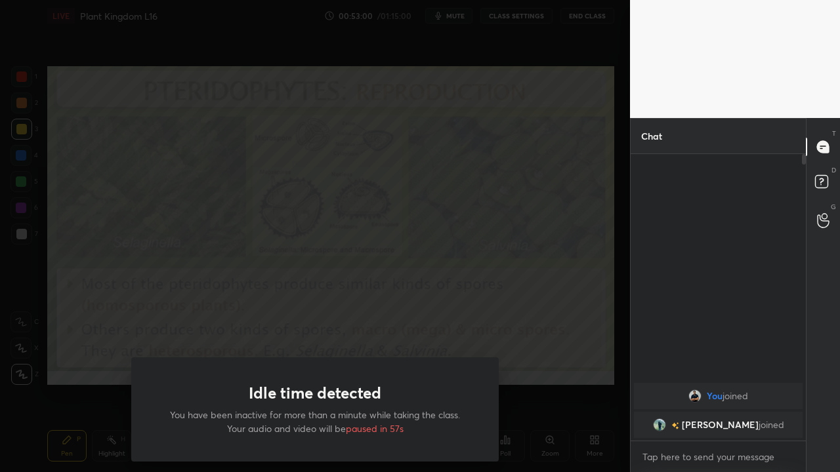
click at [575, 366] on div "Idle time detected You have been inactive for more than a minute while taking t…" at bounding box center [315, 236] width 630 height 472
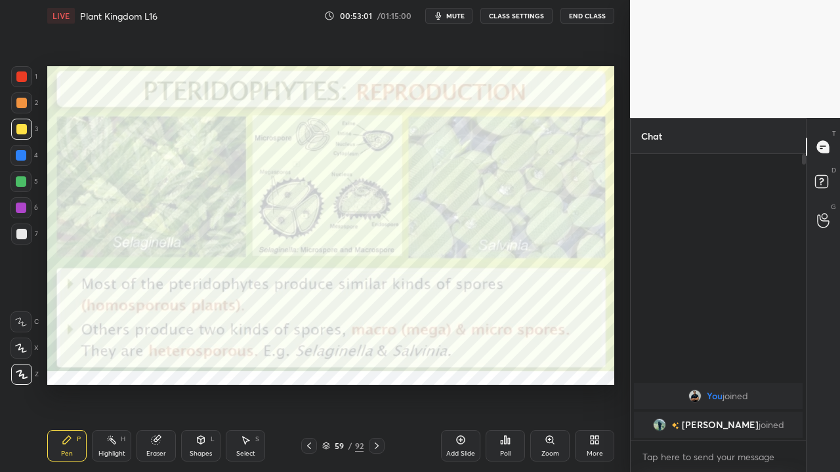
click at [378, 366] on icon at bounding box center [376, 446] width 10 height 10
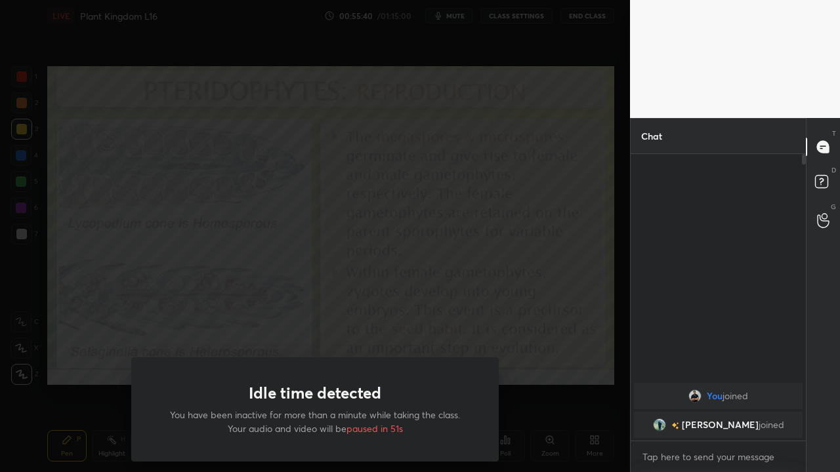
click at [15, 366] on div "Idle time detected You have been inactive for more than a minute while taking t…" at bounding box center [315, 236] width 630 height 472
click at [8, 366] on div "Idle time detected You have been inactive for more than a minute while taking t…" at bounding box center [315, 236] width 630 height 472
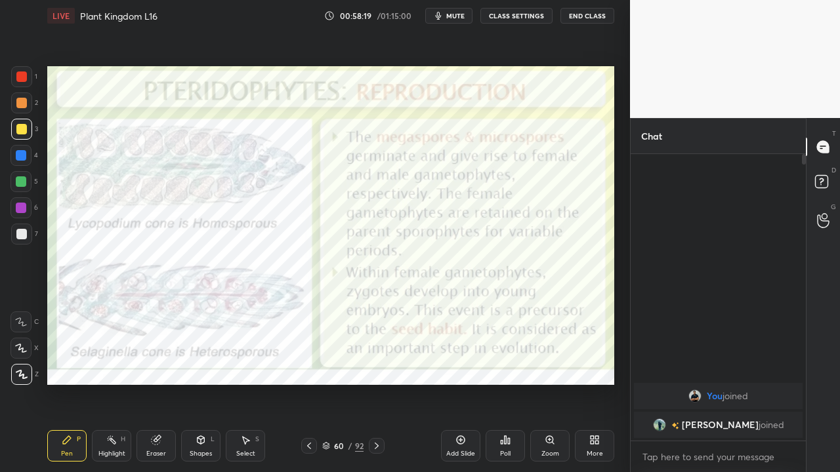
click at [12, 366] on div "1 2 3 4 5 6 7 C X Z C X Z E E Erase all H H LIVE Plant Kingdom L16 00:58:19 / 0…" at bounding box center [309, 236] width 619 height 472
click at [375, 366] on icon at bounding box center [376, 446] width 10 height 10
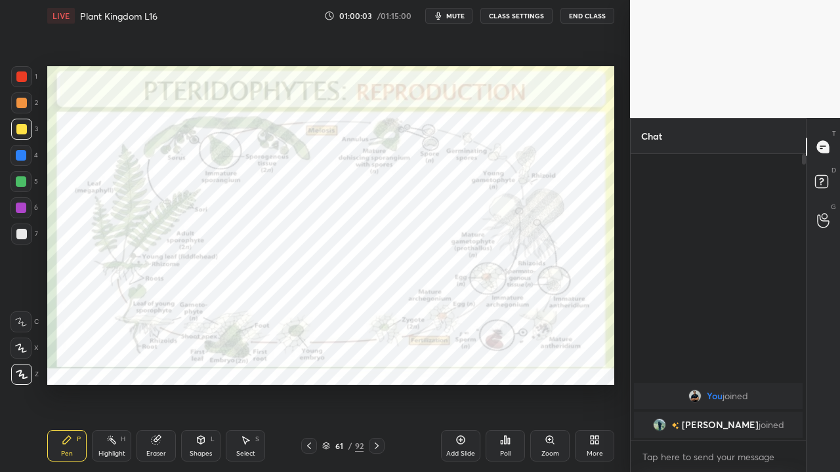
click at [376, 366] on icon at bounding box center [376, 446] width 10 height 10
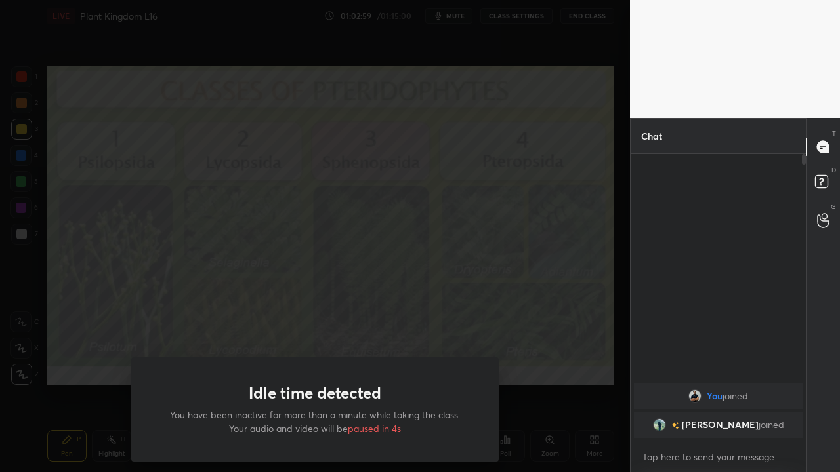
click at [567, 325] on div "Idle time detected You have been inactive for more than a minute while taking t…" at bounding box center [315, 236] width 630 height 472
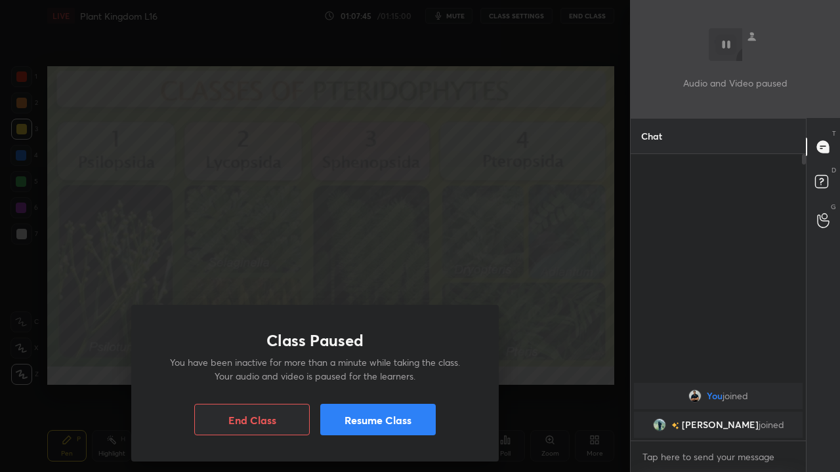
click at [259, 366] on button "End Class" at bounding box center [251, 419] width 115 height 31
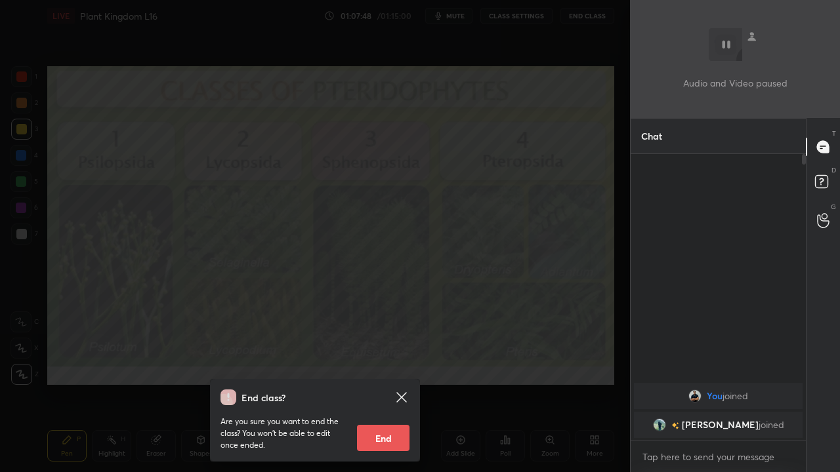
click at [378, 366] on button "End" at bounding box center [383, 438] width 52 height 26
type textarea "x"
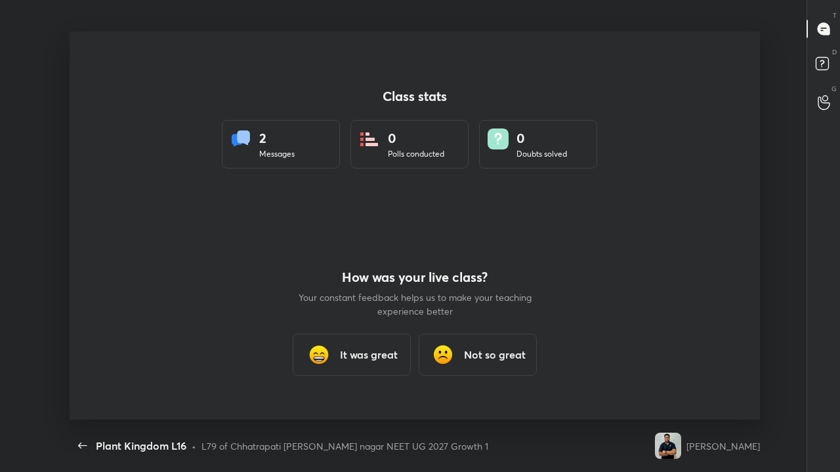
scroll to position [0, 0]
click at [350, 355] on h3 "It was great" at bounding box center [369, 355] width 58 height 16
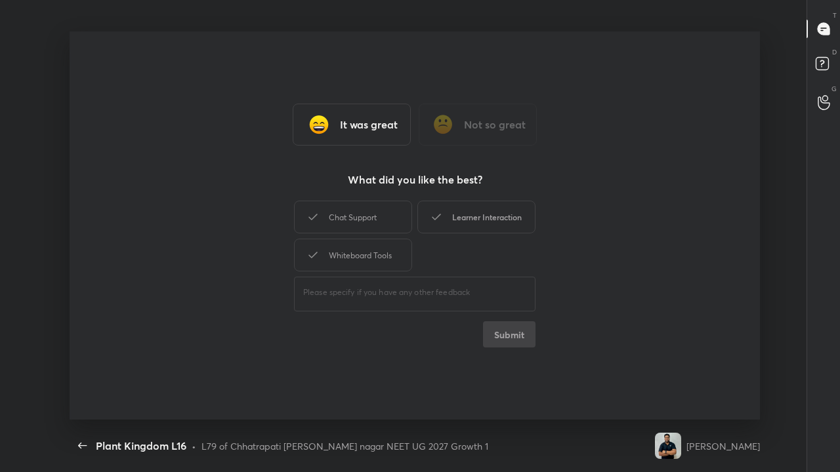
click at [472, 218] on div "Learner Interaction" at bounding box center [476, 217] width 118 height 33
click at [508, 333] on button "Submit" at bounding box center [509, 334] width 52 height 26
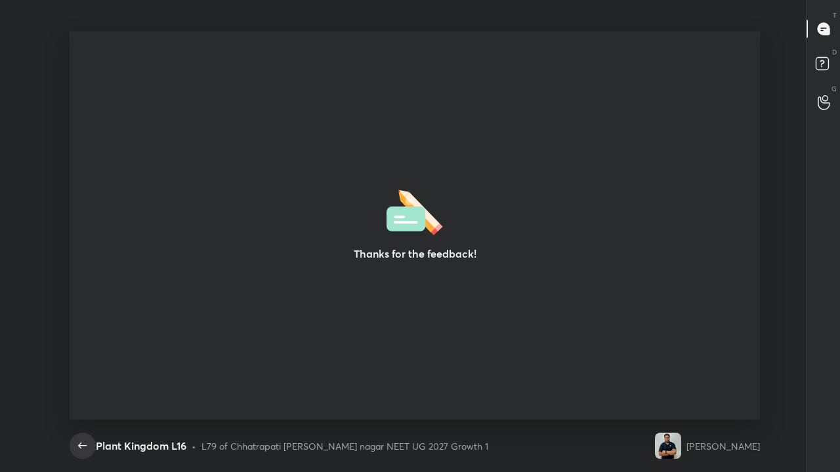
click at [83, 366] on icon "button" at bounding box center [83, 446] width 16 height 16
